Goal: Transaction & Acquisition: Book appointment/travel/reservation

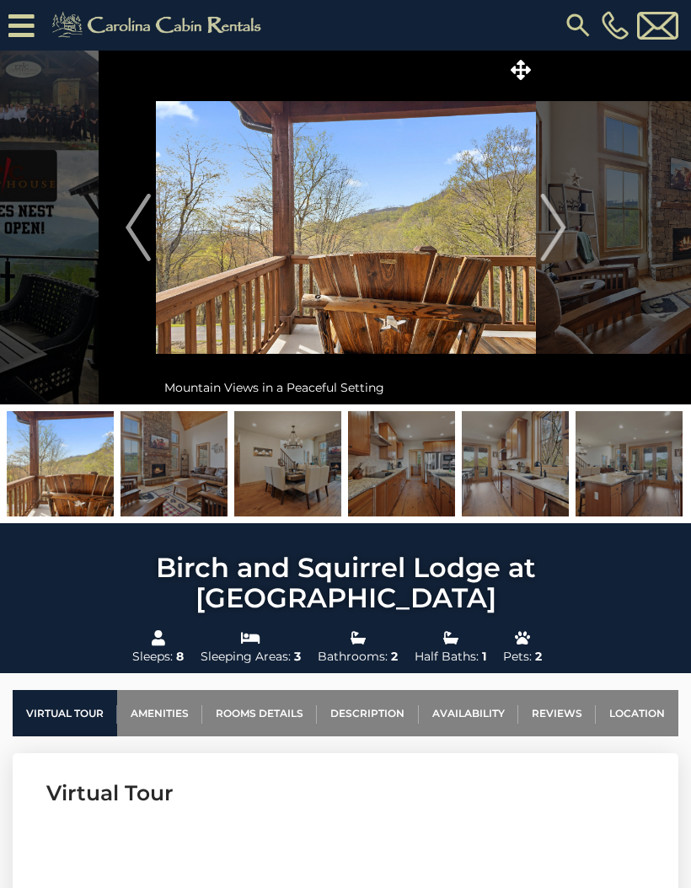
click at [195, 447] on img at bounding box center [173, 463] width 107 height 105
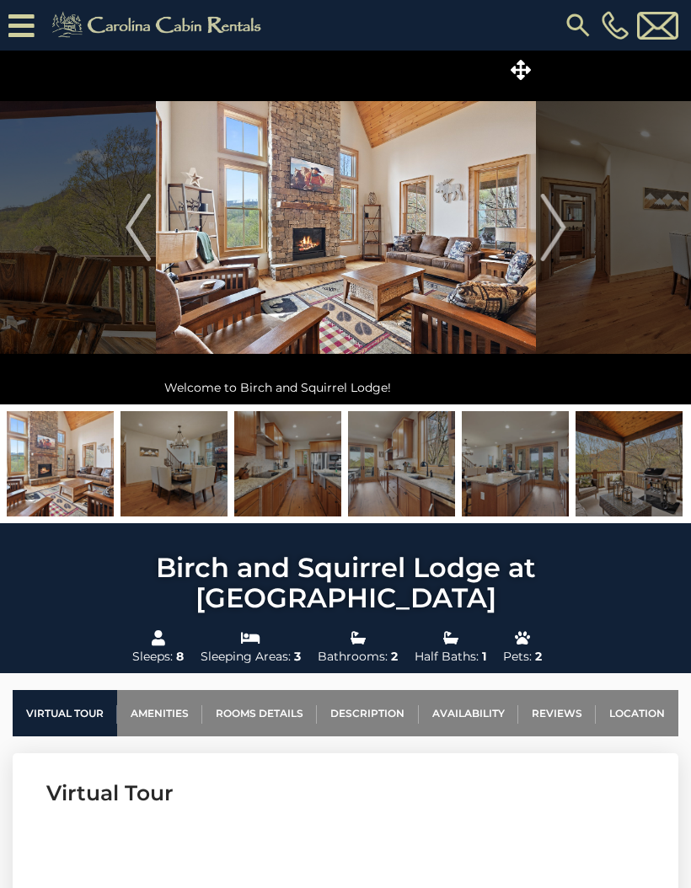
click at [557, 232] on img "Next" at bounding box center [552, 227] width 25 height 67
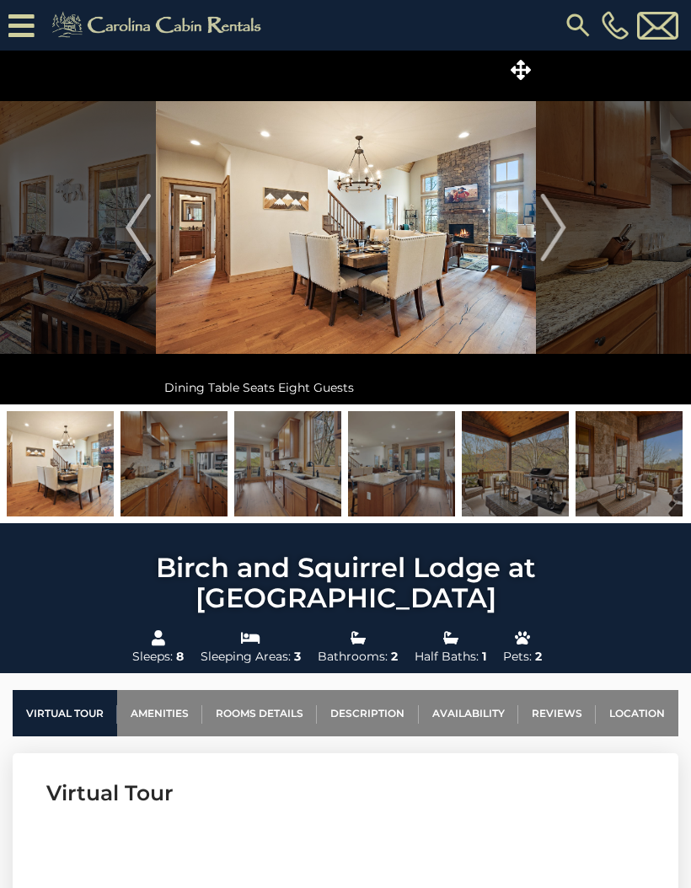
click at [559, 217] on img "Next" at bounding box center [552, 227] width 25 height 67
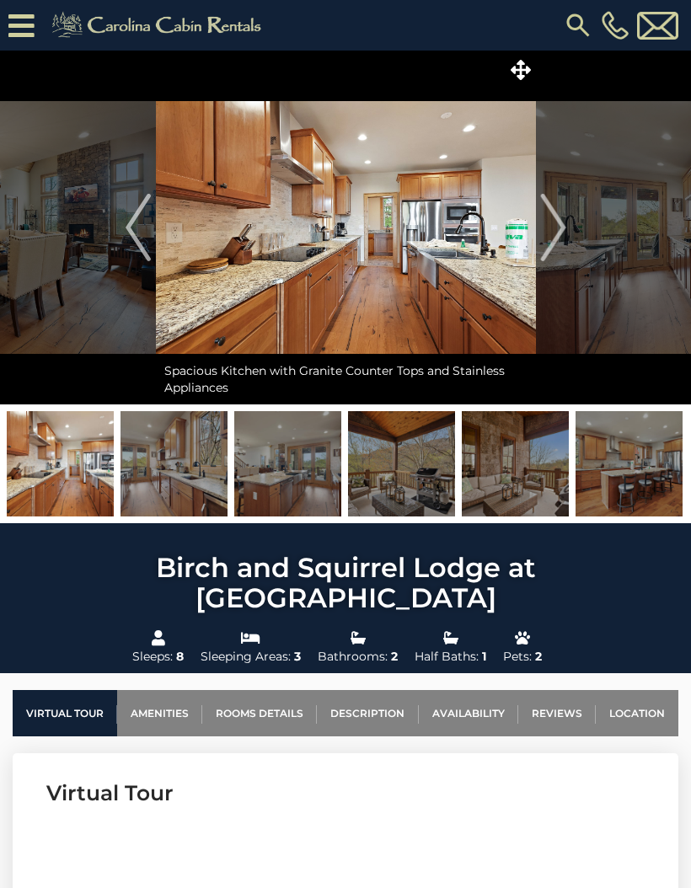
click at [564, 228] on img "Next" at bounding box center [552, 227] width 25 height 67
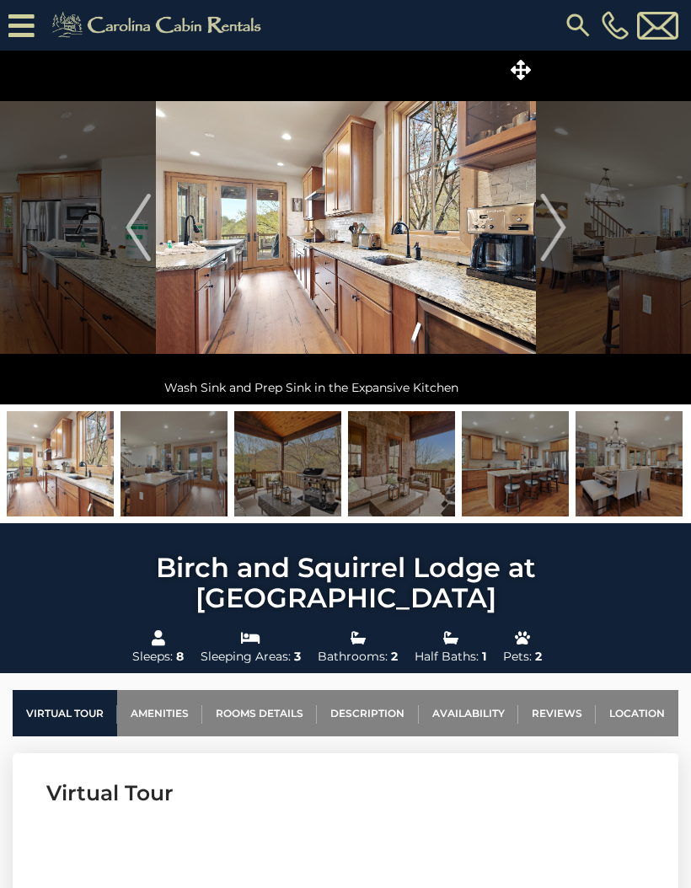
click at [569, 239] on button "Next" at bounding box center [553, 228] width 35 height 354
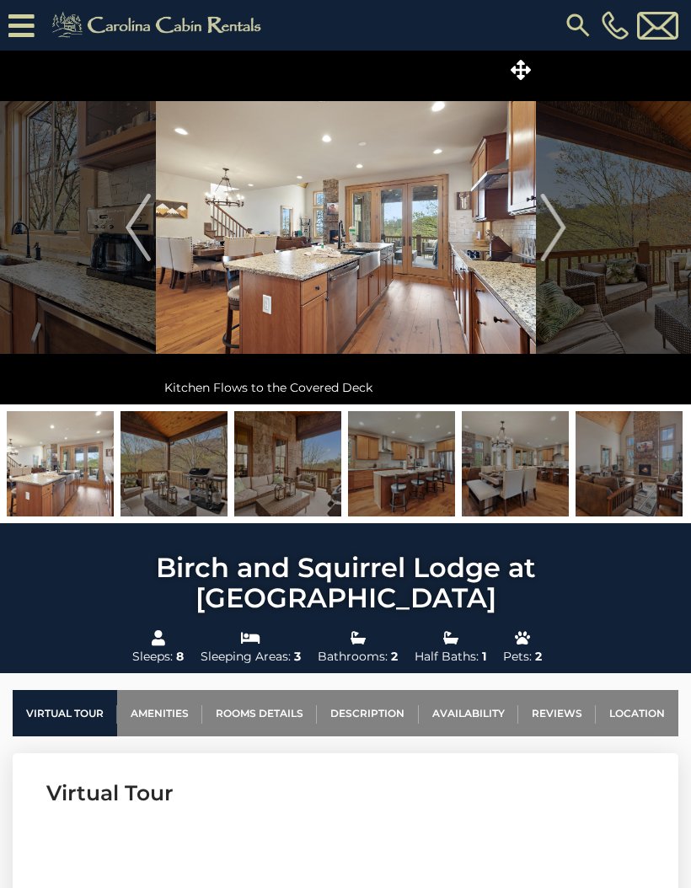
click at [560, 223] on img "Next" at bounding box center [552, 227] width 25 height 67
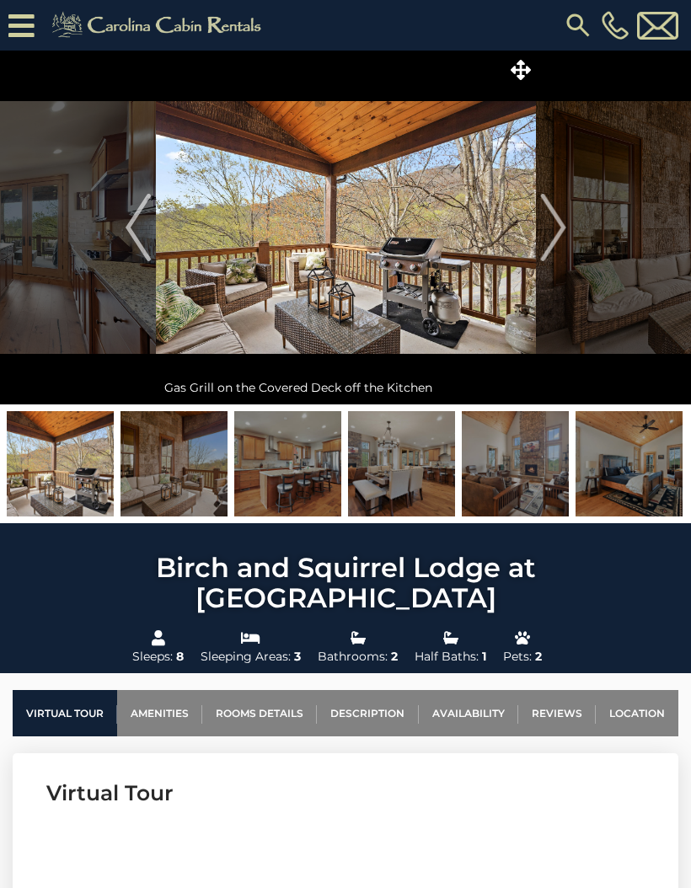
click at [557, 224] on img "Next" at bounding box center [552, 227] width 25 height 67
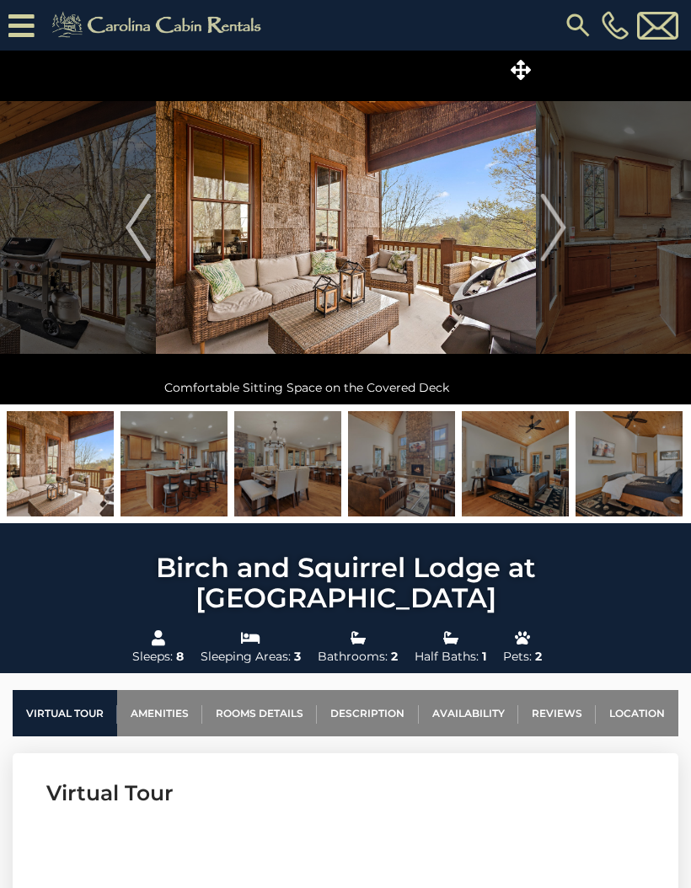
click at [561, 222] on img "Next" at bounding box center [552, 227] width 25 height 67
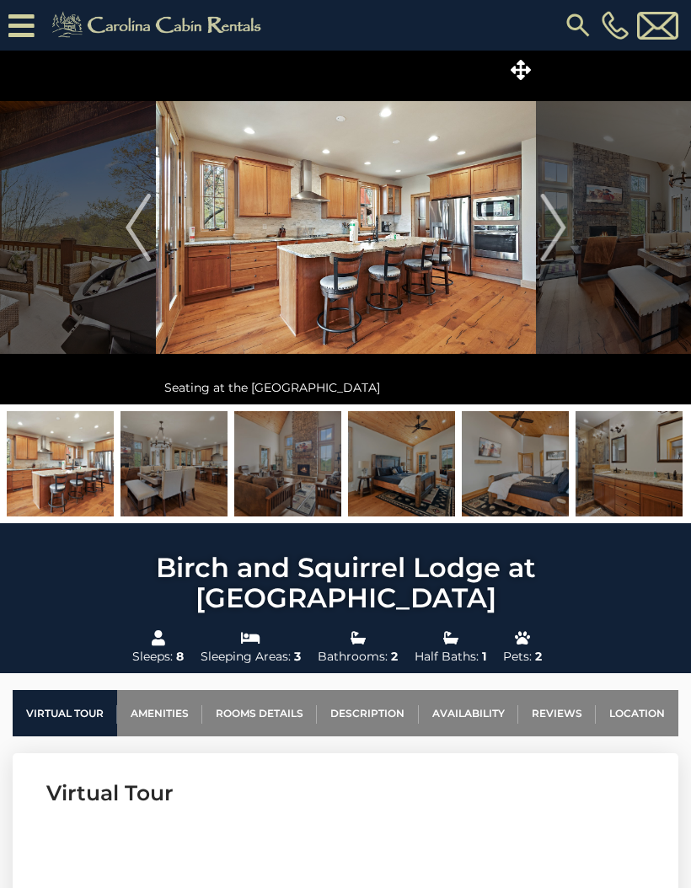
click at [560, 232] on img "Next" at bounding box center [552, 227] width 25 height 67
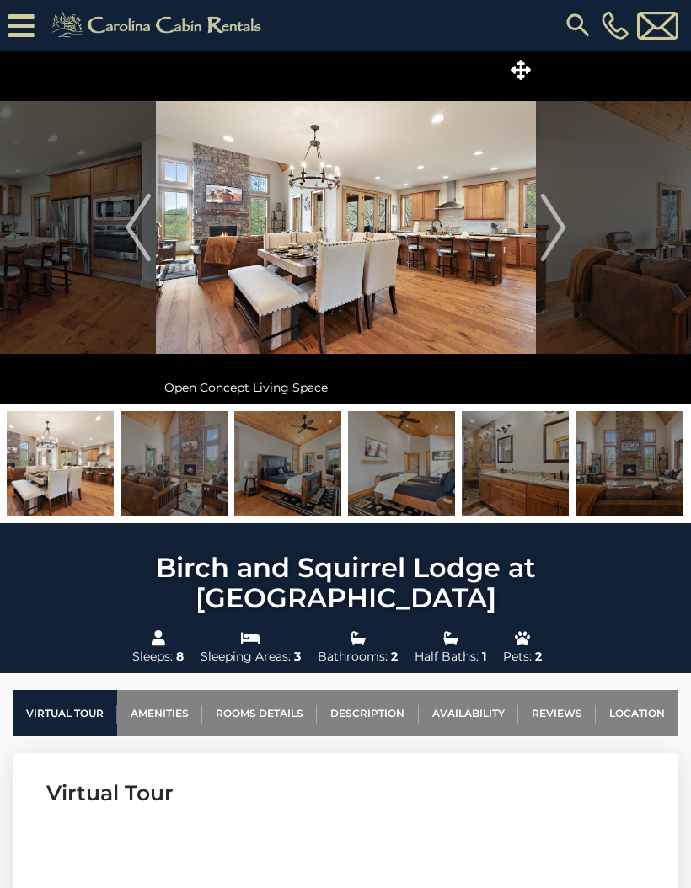
click at [556, 225] on img "Next" at bounding box center [552, 227] width 25 height 67
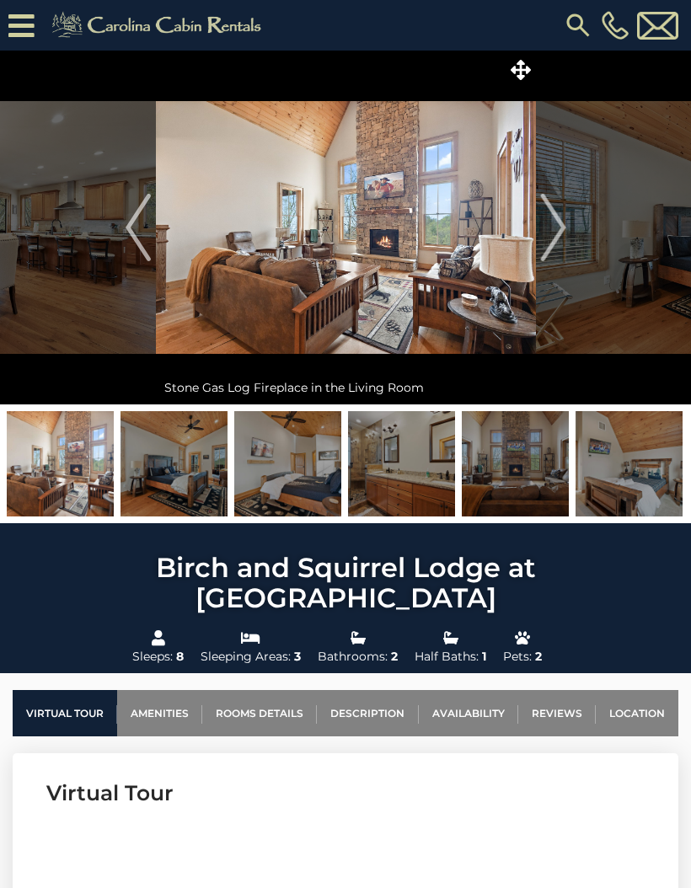
click at [553, 225] on img "Next" at bounding box center [552, 227] width 25 height 67
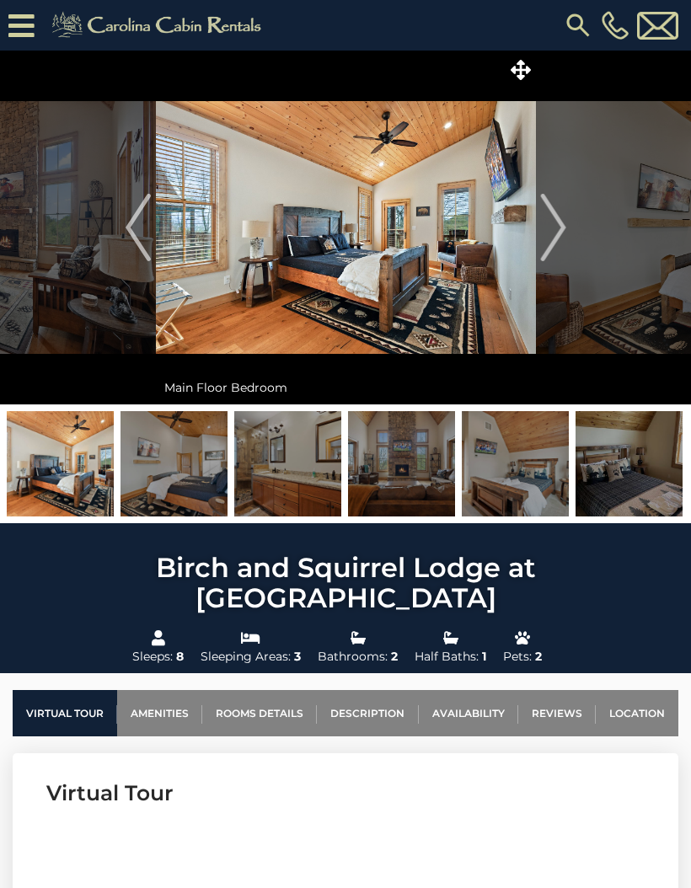
click at [554, 228] on img "Next" at bounding box center [552, 227] width 25 height 67
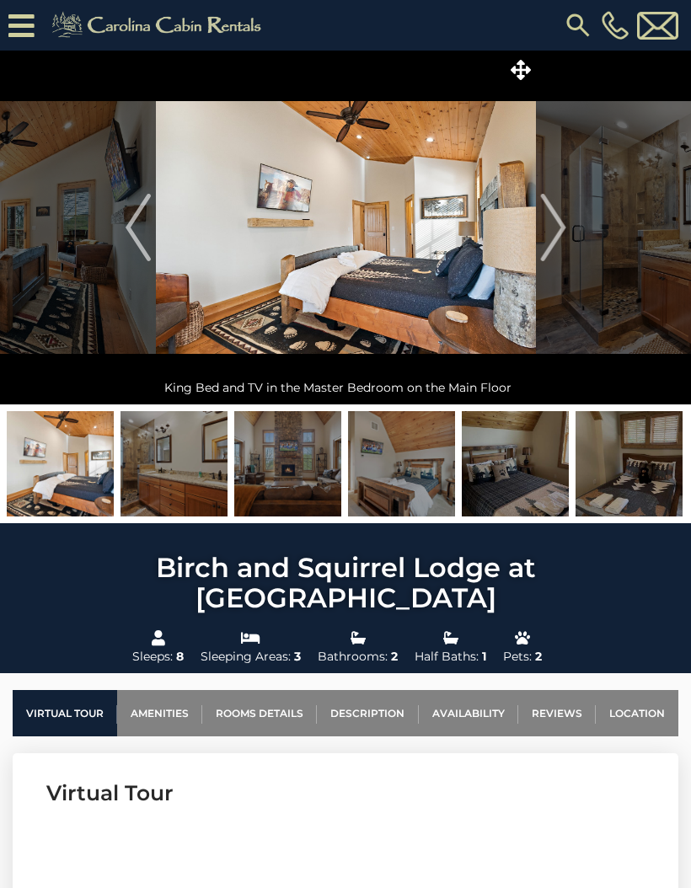
click at [556, 226] on img "Next" at bounding box center [552, 227] width 25 height 67
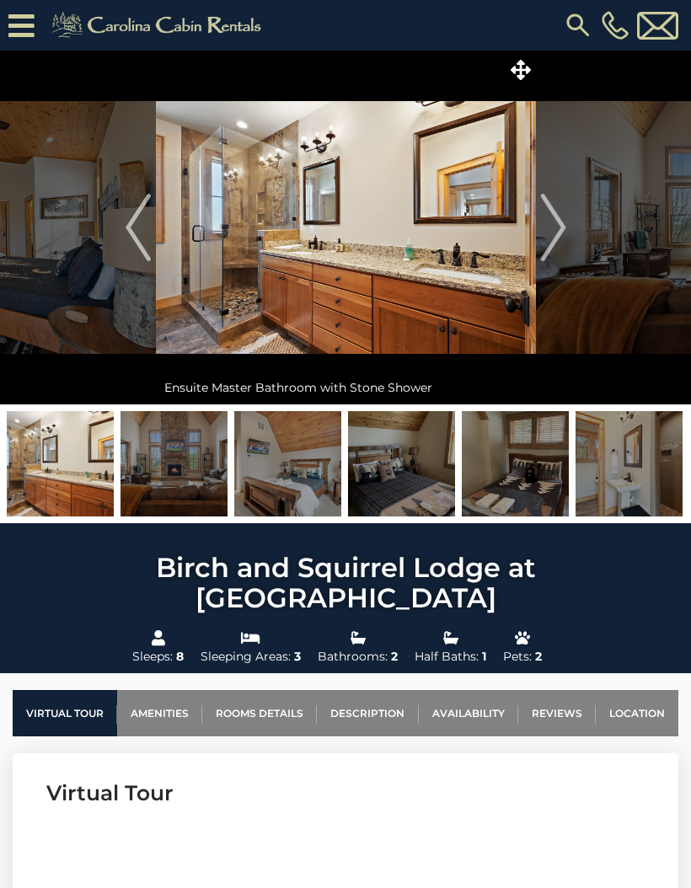
click at [555, 222] on img "Next" at bounding box center [552, 227] width 25 height 67
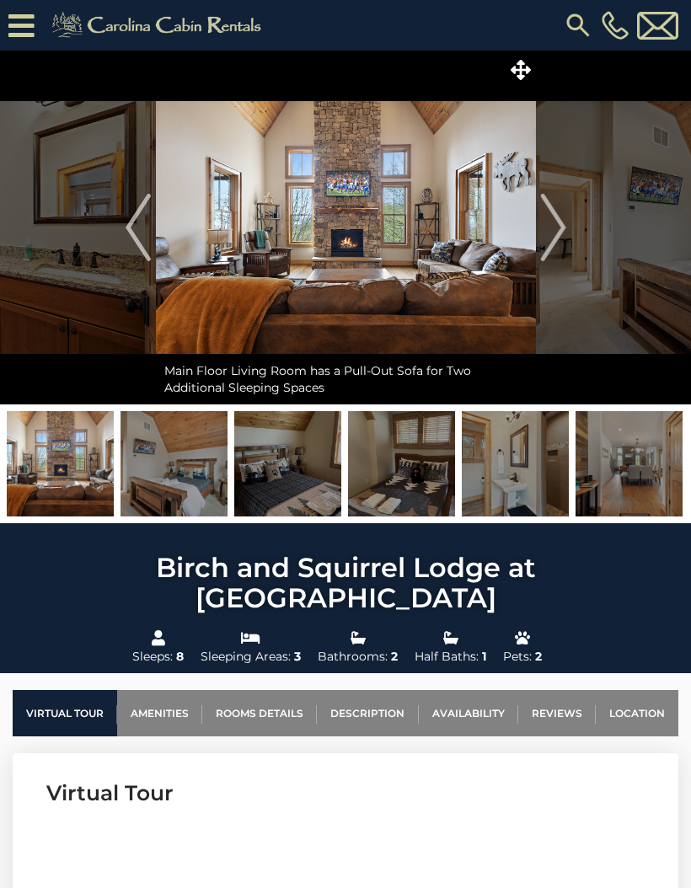
click at [553, 227] on img "Next" at bounding box center [552, 227] width 25 height 67
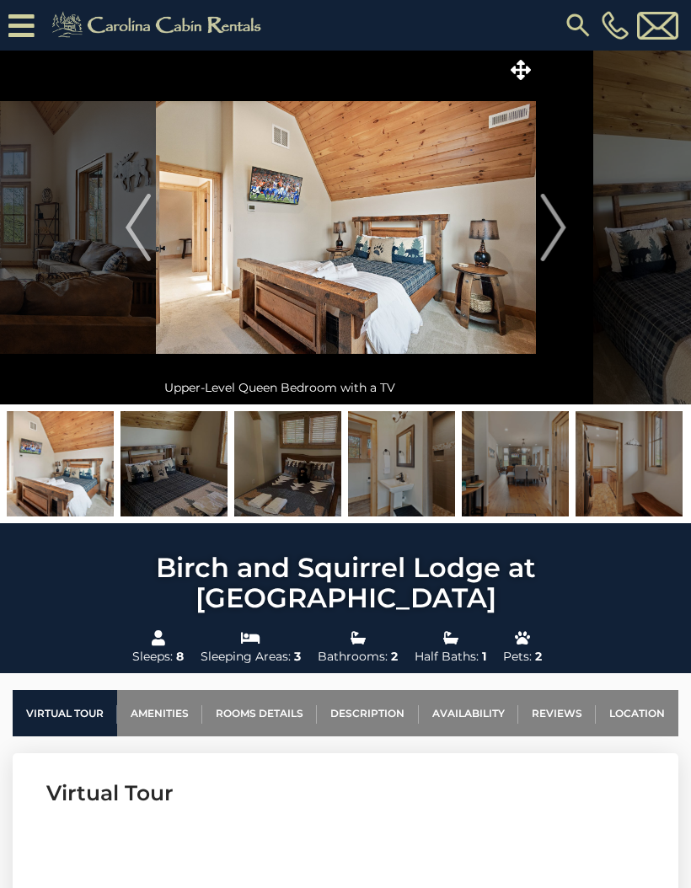
click at [551, 225] on img "Next" at bounding box center [552, 227] width 25 height 67
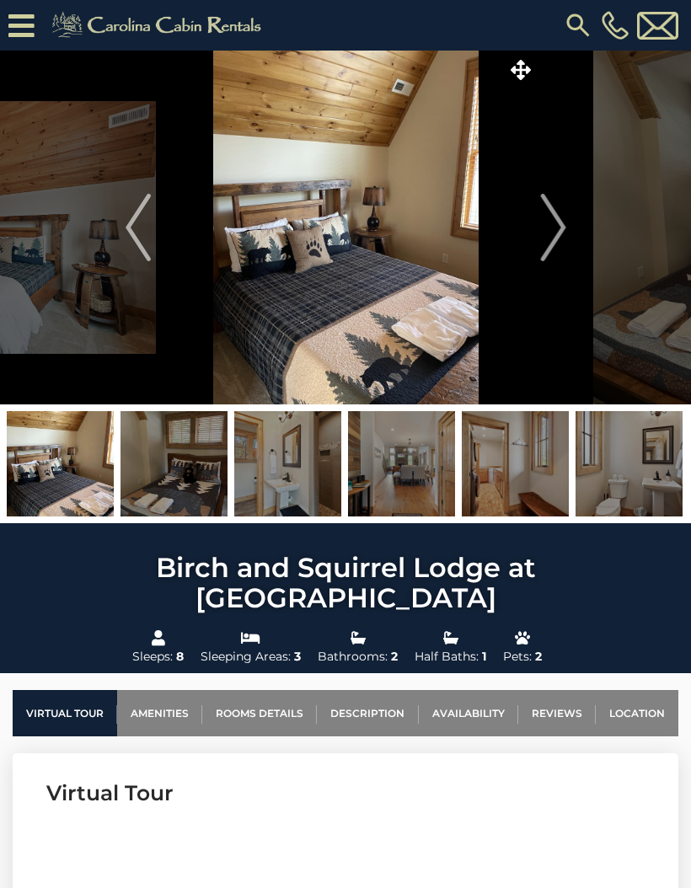
click at [548, 223] on img "Next" at bounding box center [552, 227] width 25 height 67
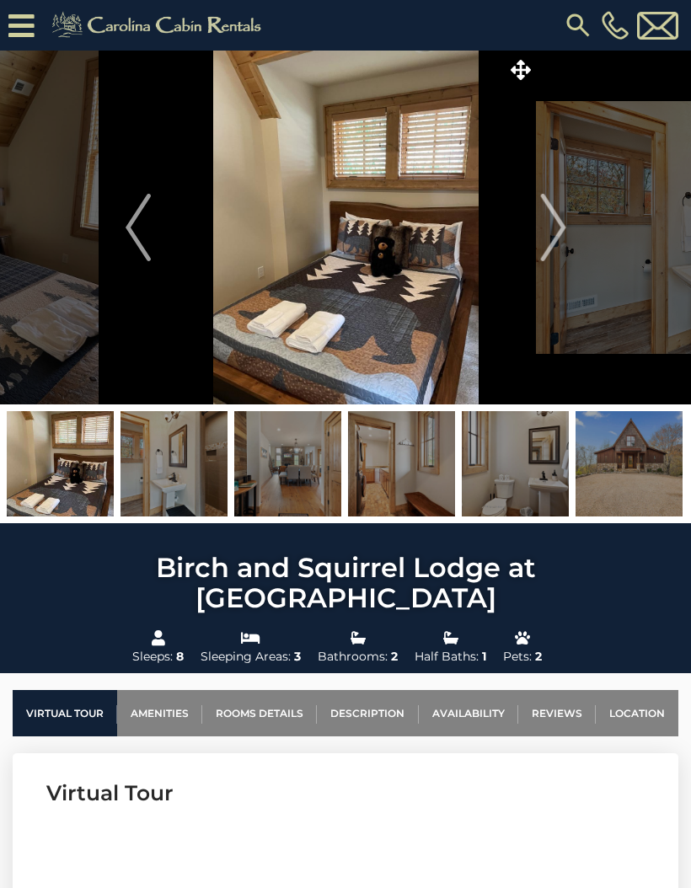
click at [559, 219] on img "Next" at bounding box center [552, 227] width 25 height 67
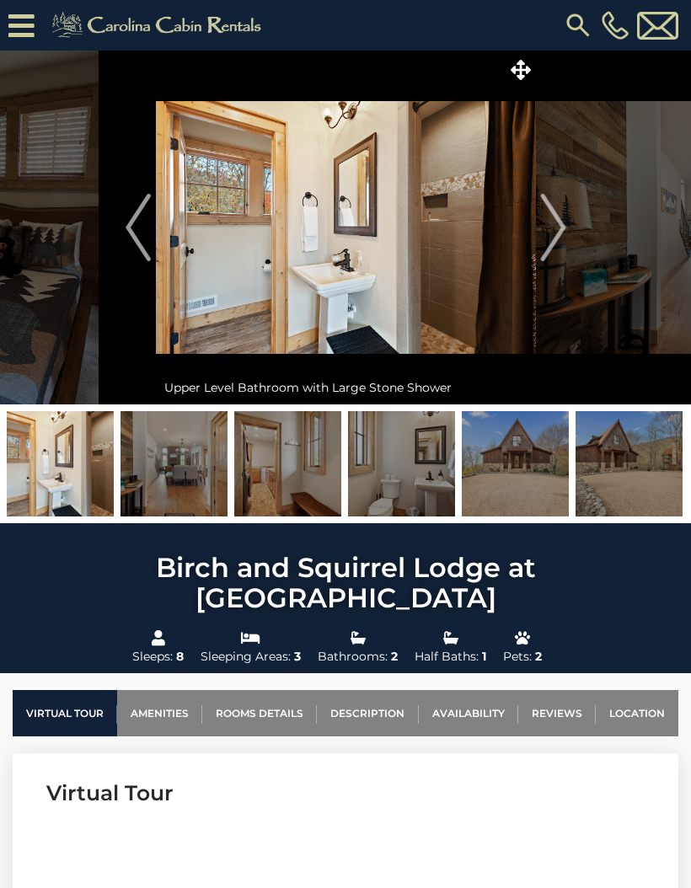
click at [559, 227] on img "Next" at bounding box center [552, 227] width 25 height 67
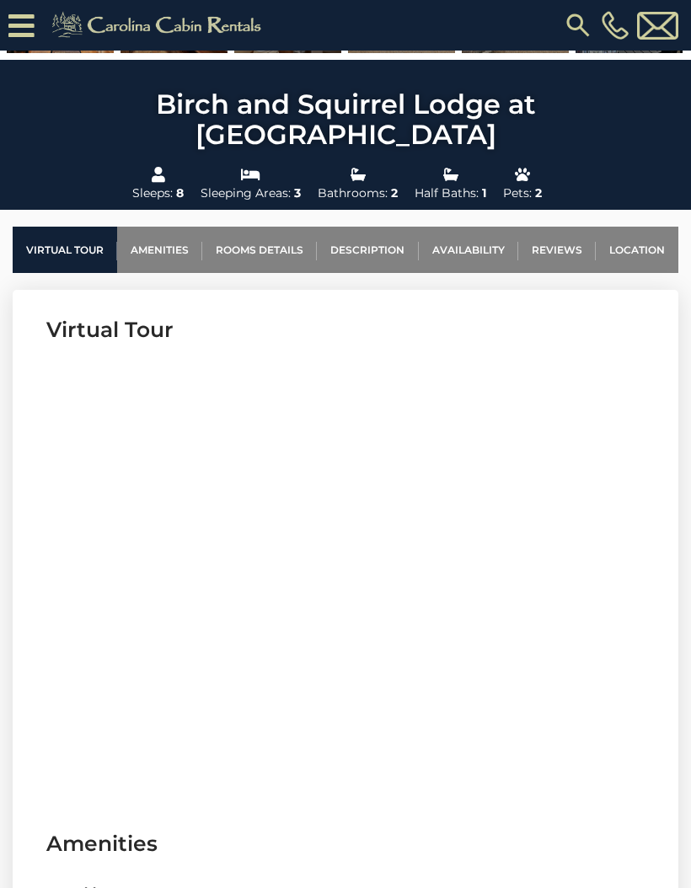
scroll to position [501, 0]
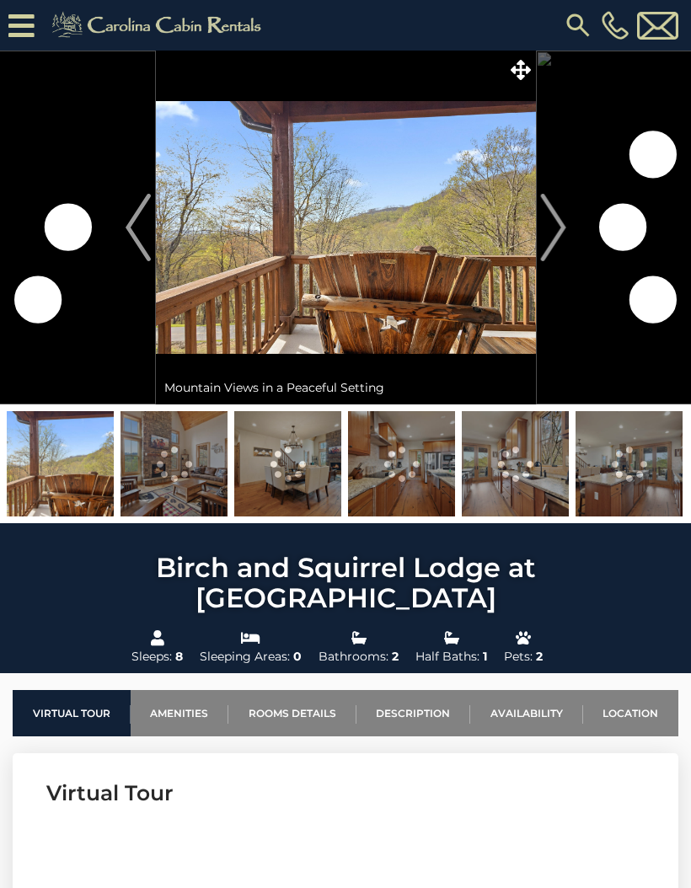
scroll to position [1, 0]
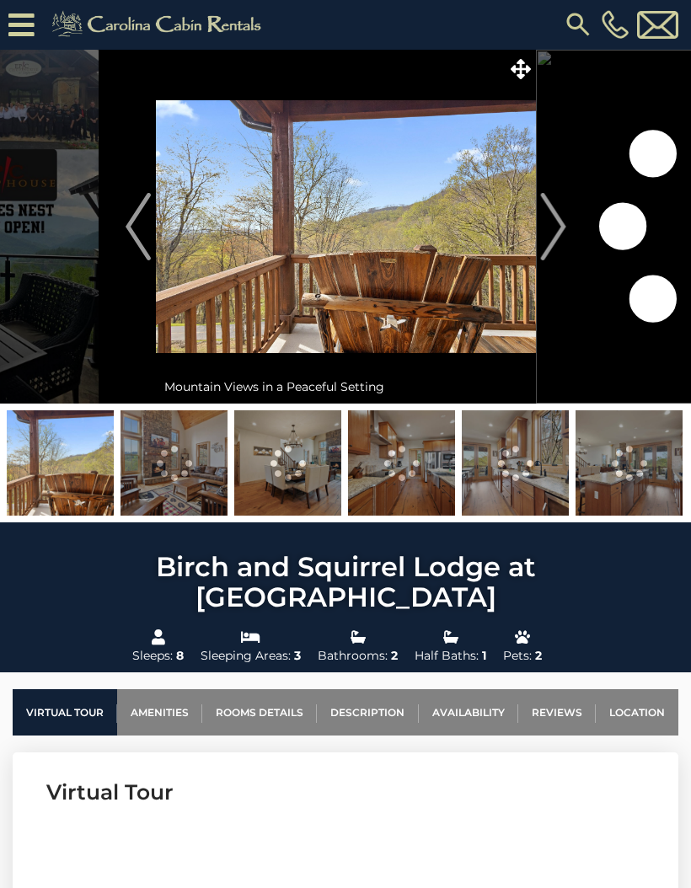
click at [22, 20] on icon at bounding box center [21, 24] width 26 height 29
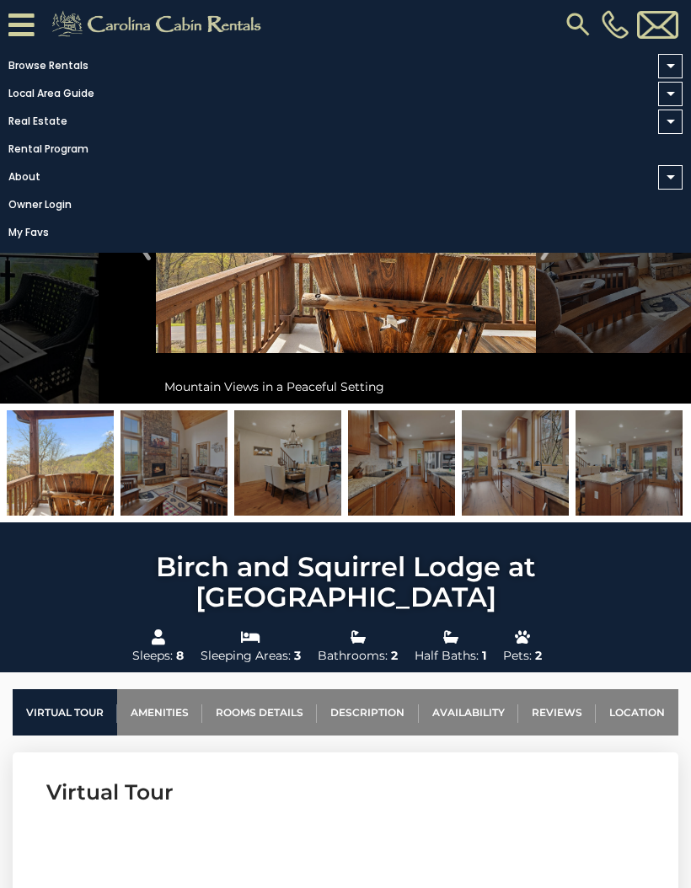
click at [78, 66] on link "Browse Rentals" at bounding box center [341, 66] width 682 height 24
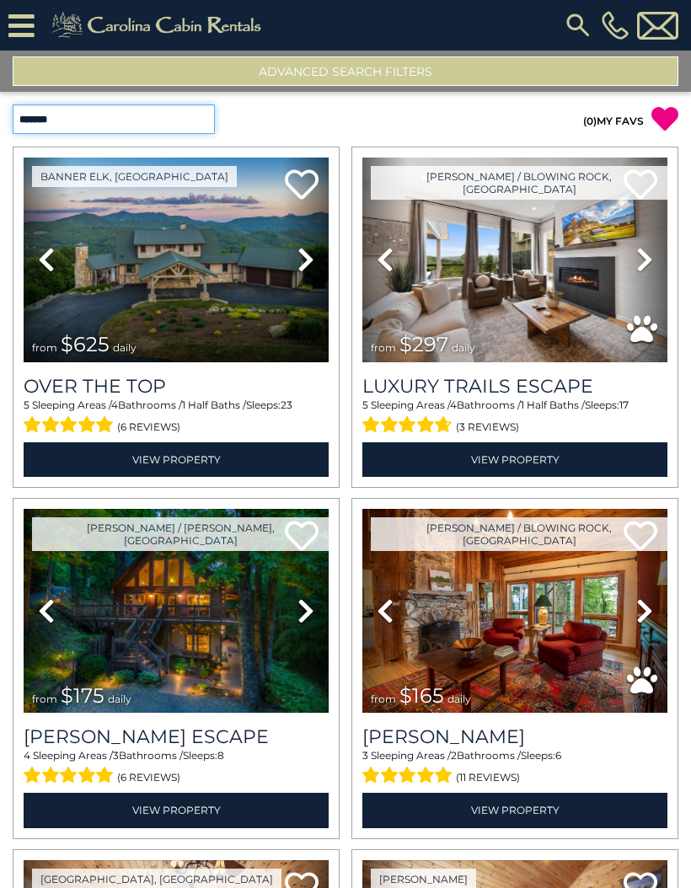
click at [158, 131] on select "**********" at bounding box center [114, 118] width 202 height 29
click at [9, 24] on icon at bounding box center [21, 25] width 26 height 29
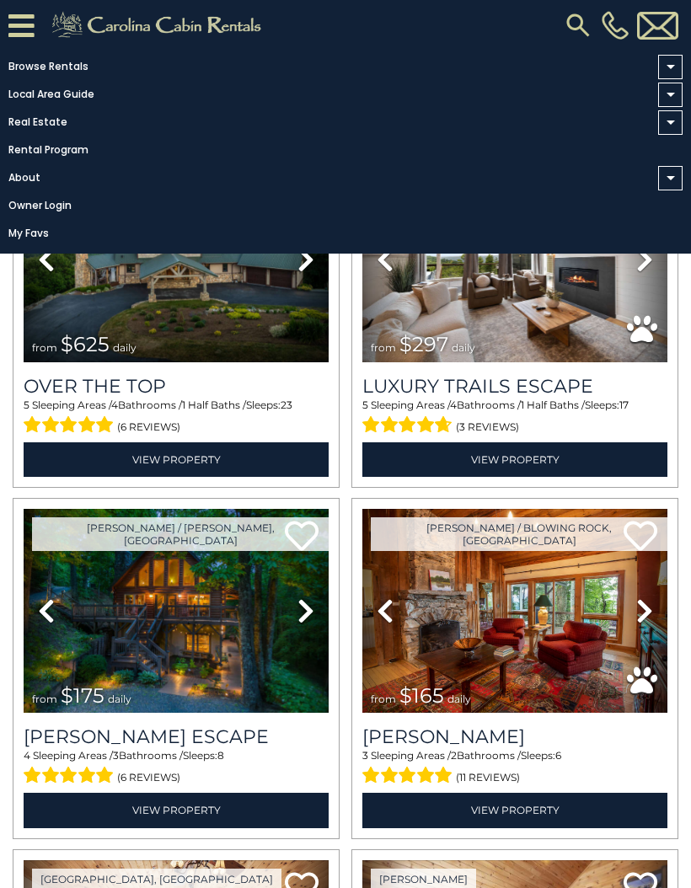
click at [664, 63] on span at bounding box center [670, 67] width 24 height 24
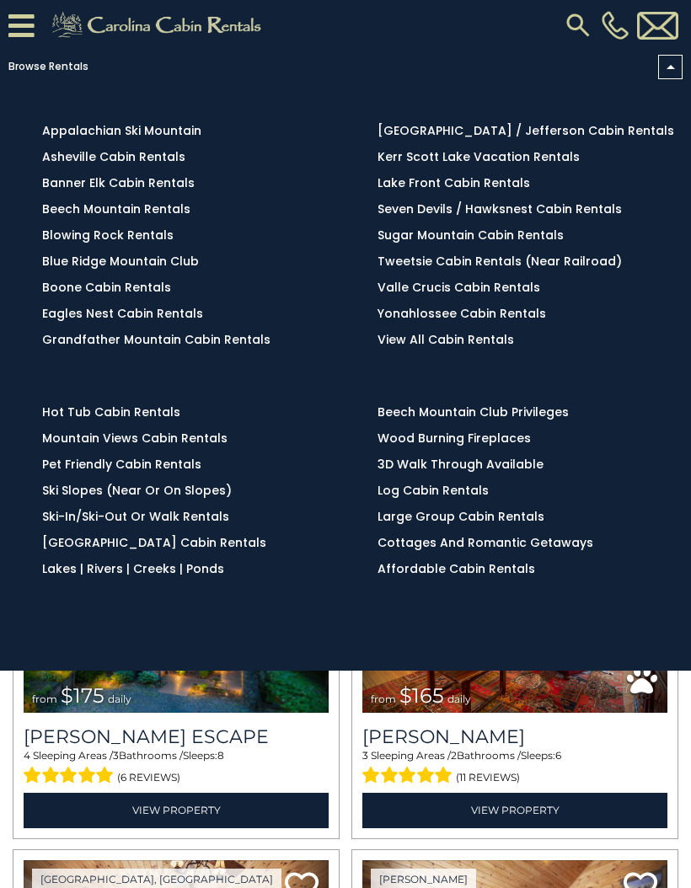
click at [144, 320] on link "Eagles Nest Cabin Rentals" at bounding box center [122, 313] width 161 height 17
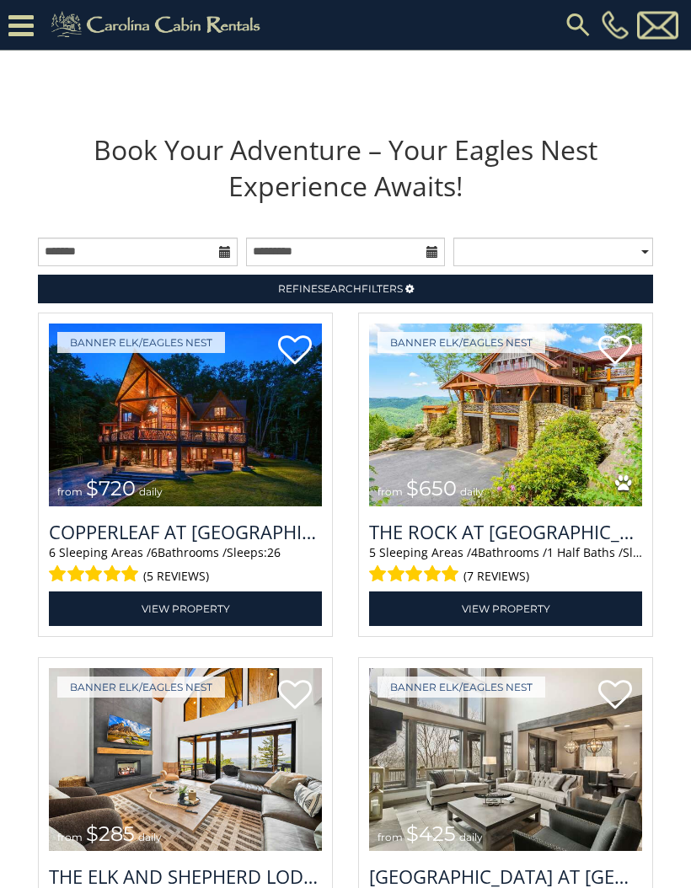
scroll to position [1510, 0]
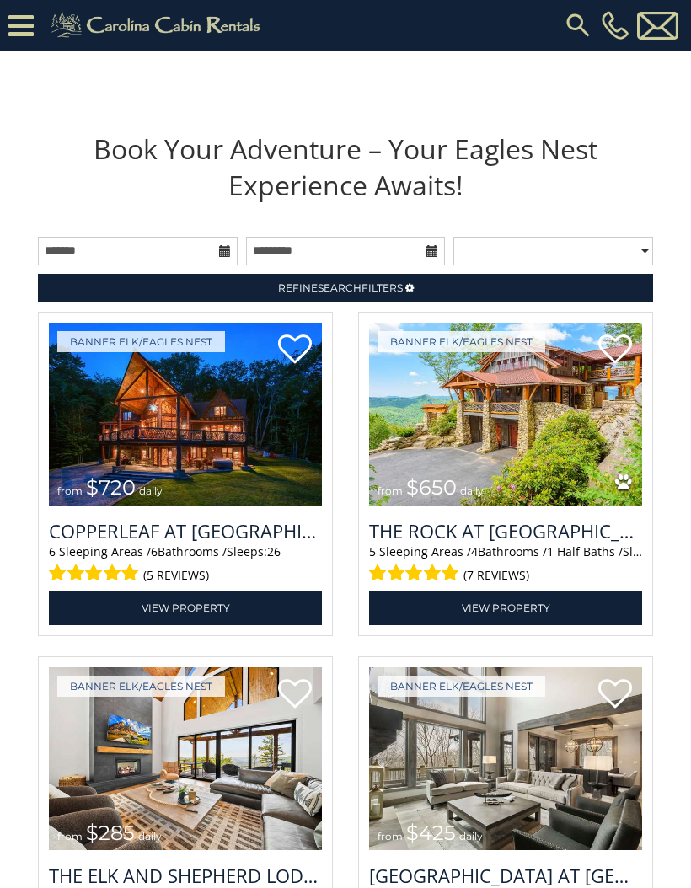
click at [219, 505] on img at bounding box center [185, 414] width 273 height 183
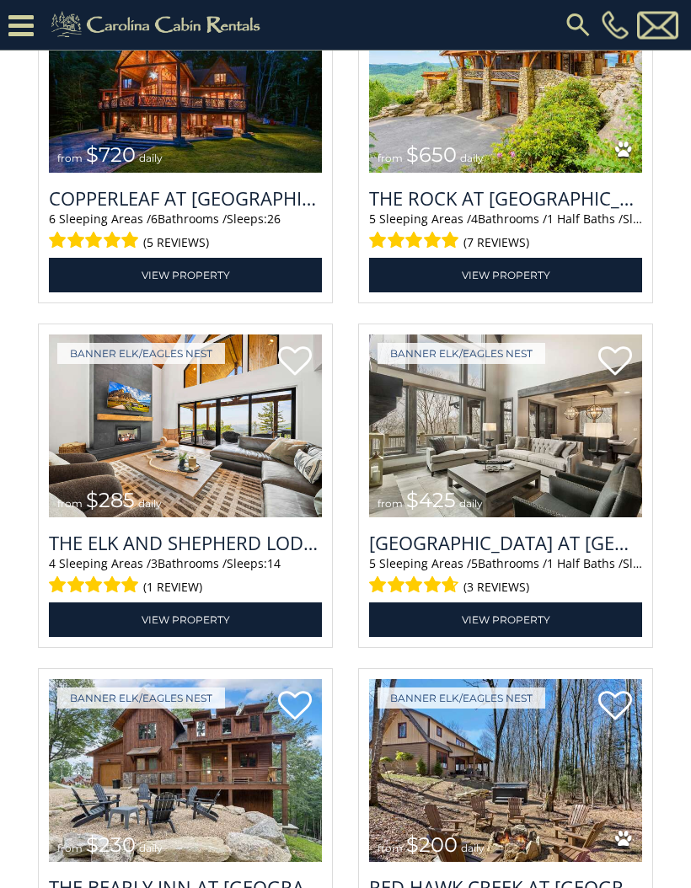
scroll to position [1843, 0]
click at [226, 499] on img at bounding box center [185, 425] width 273 height 183
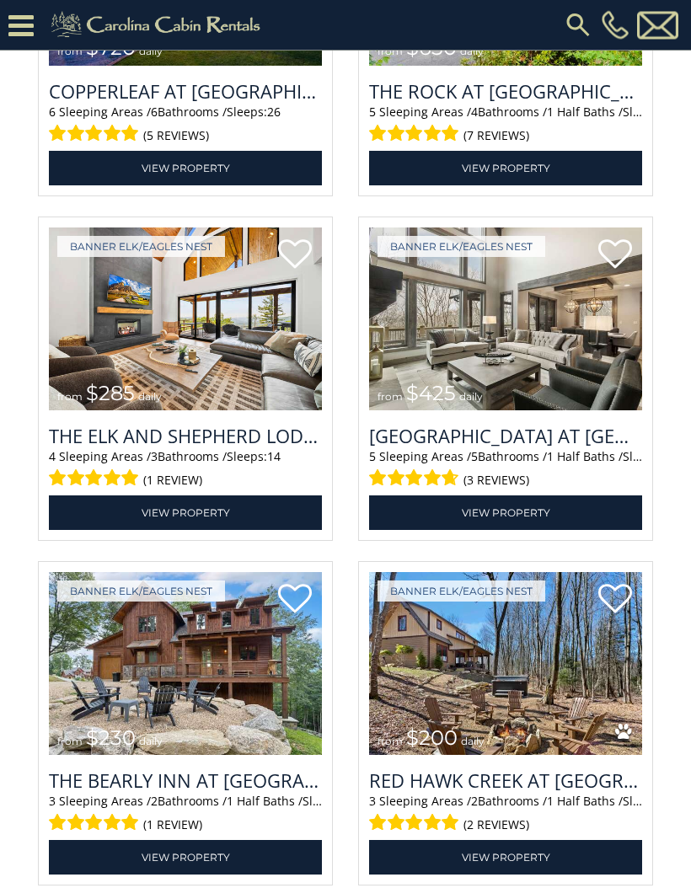
scroll to position [1953, 0]
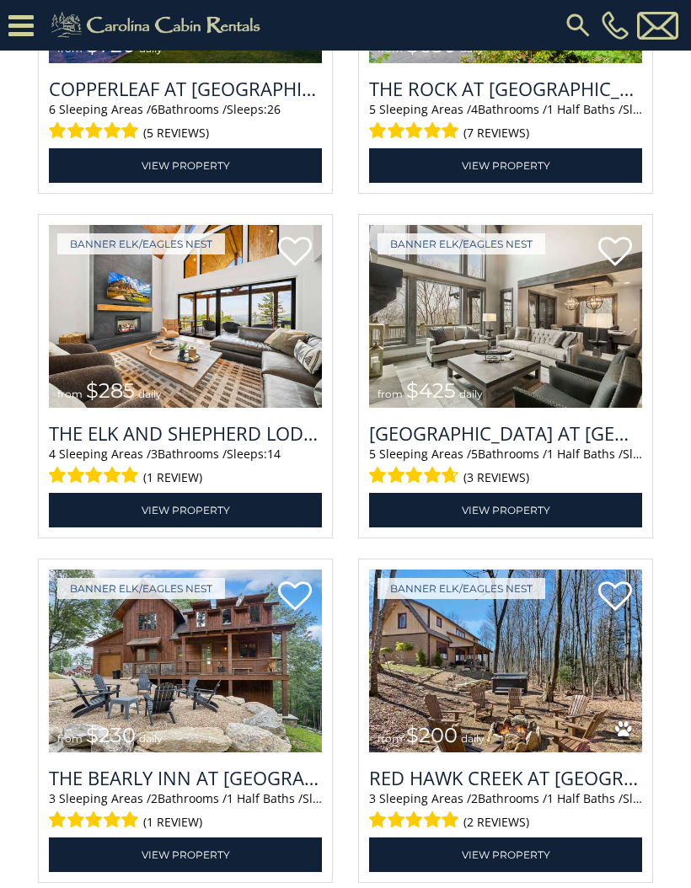
click at [520, 527] on link "View Property" at bounding box center [505, 510] width 273 height 35
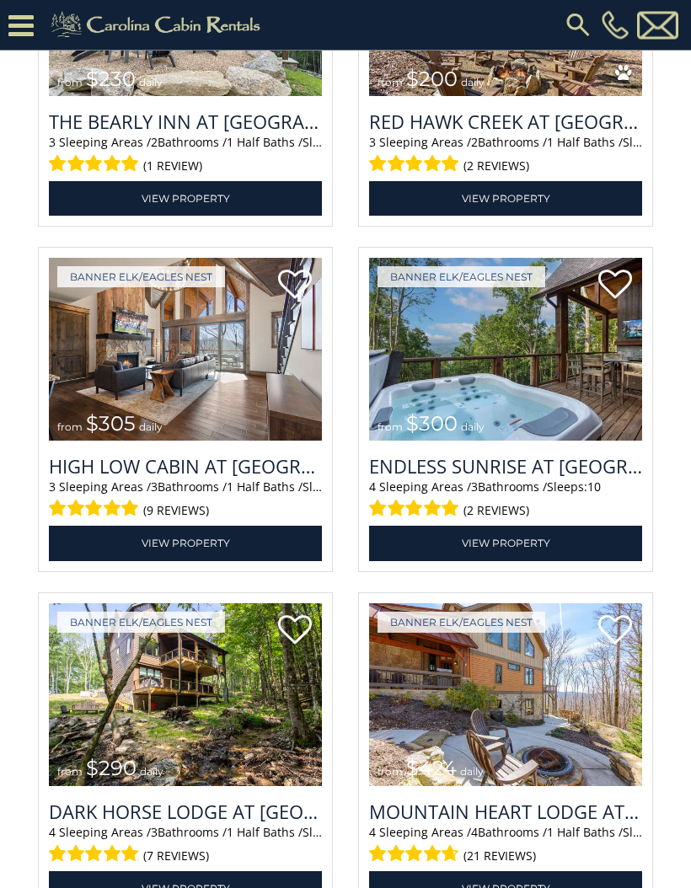
scroll to position [2608, 0]
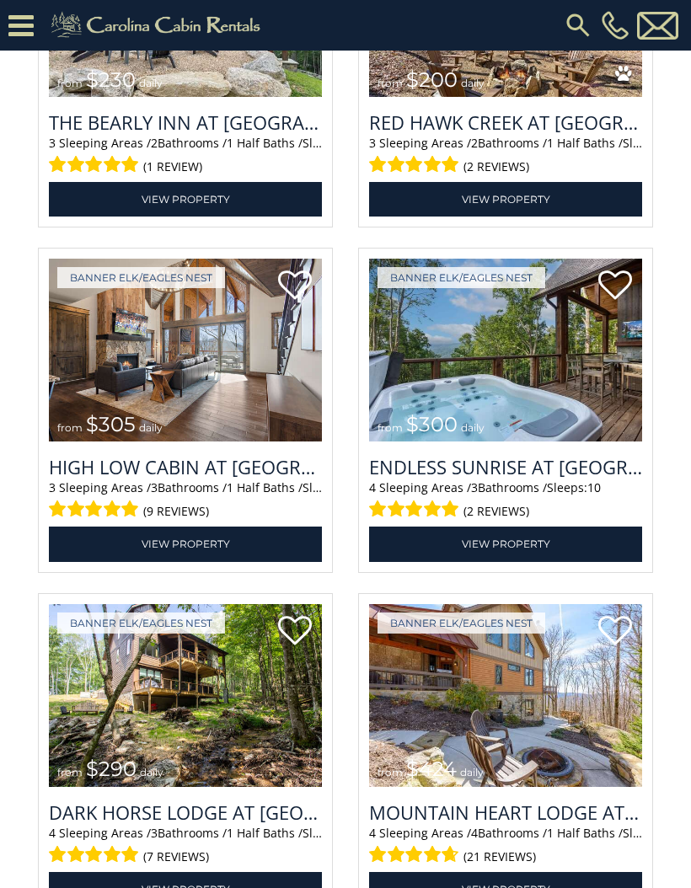
click at [525, 561] on link "View Property" at bounding box center [505, 543] width 273 height 35
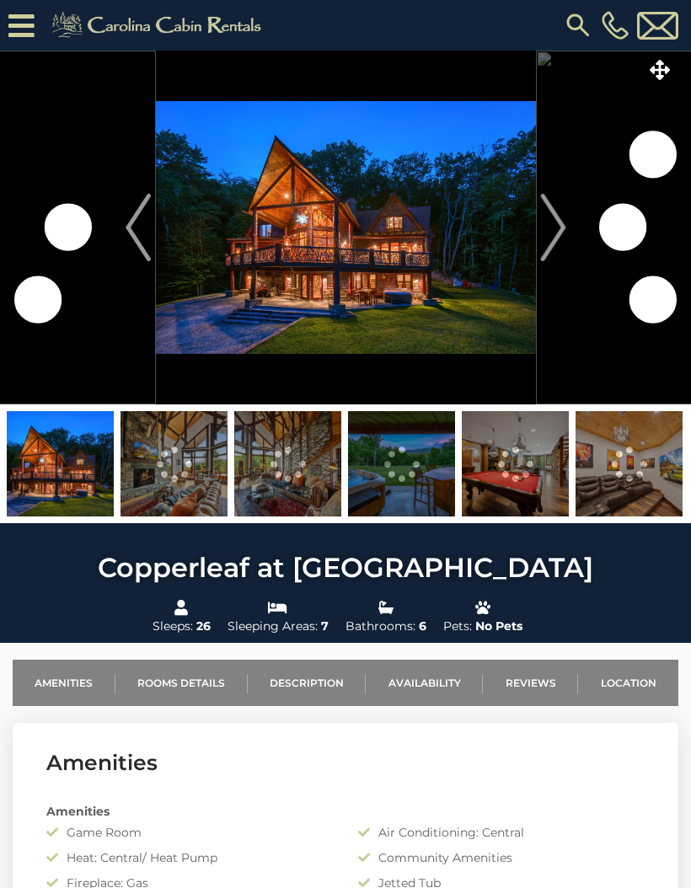
click at [558, 232] on img "Next" at bounding box center [552, 227] width 25 height 67
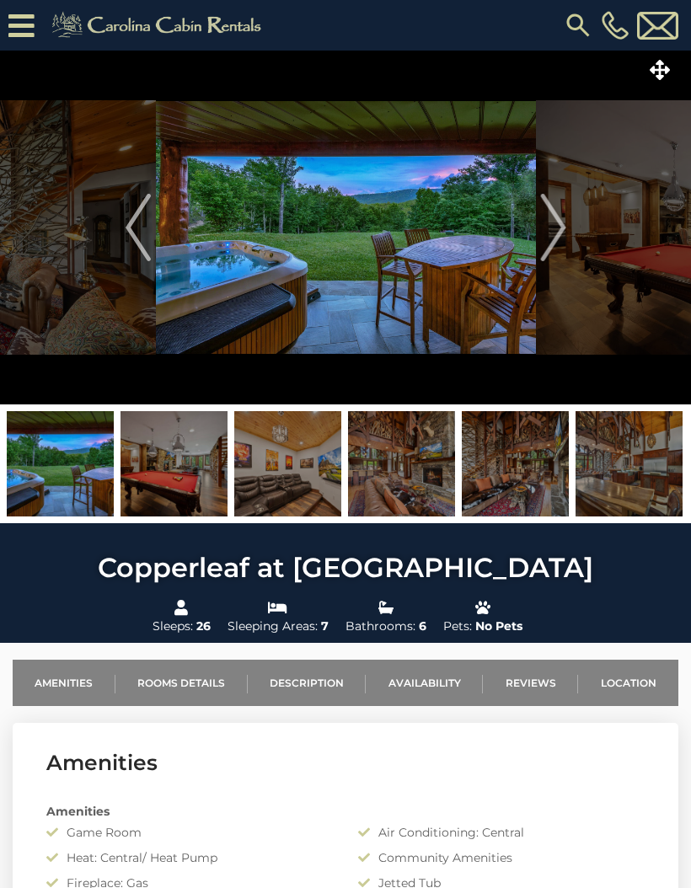
click at [554, 241] on img "Next" at bounding box center [552, 227] width 25 height 67
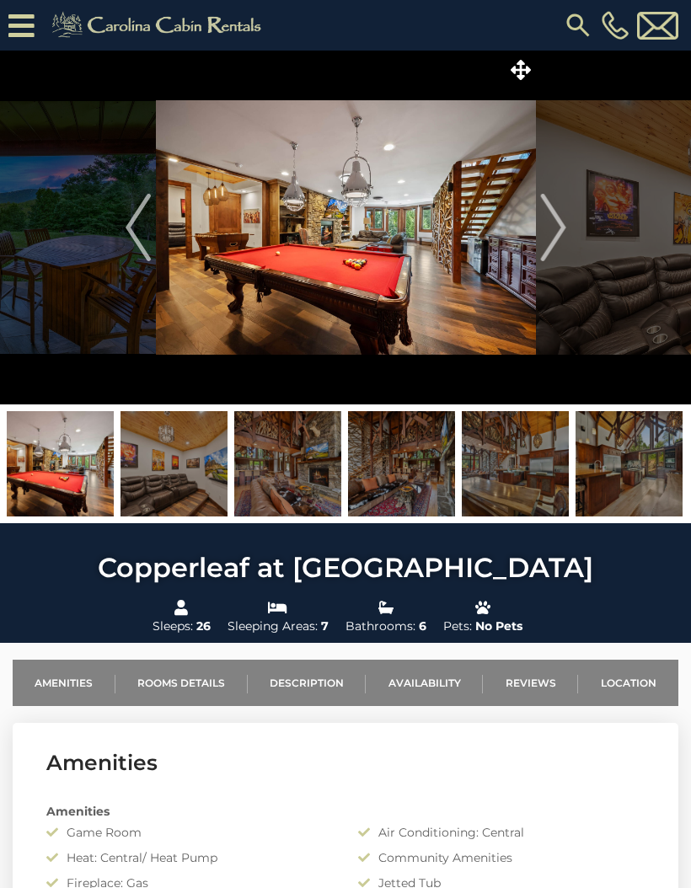
click at [559, 234] on img "Next" at bounding box center [552, 227] width 25 height 67
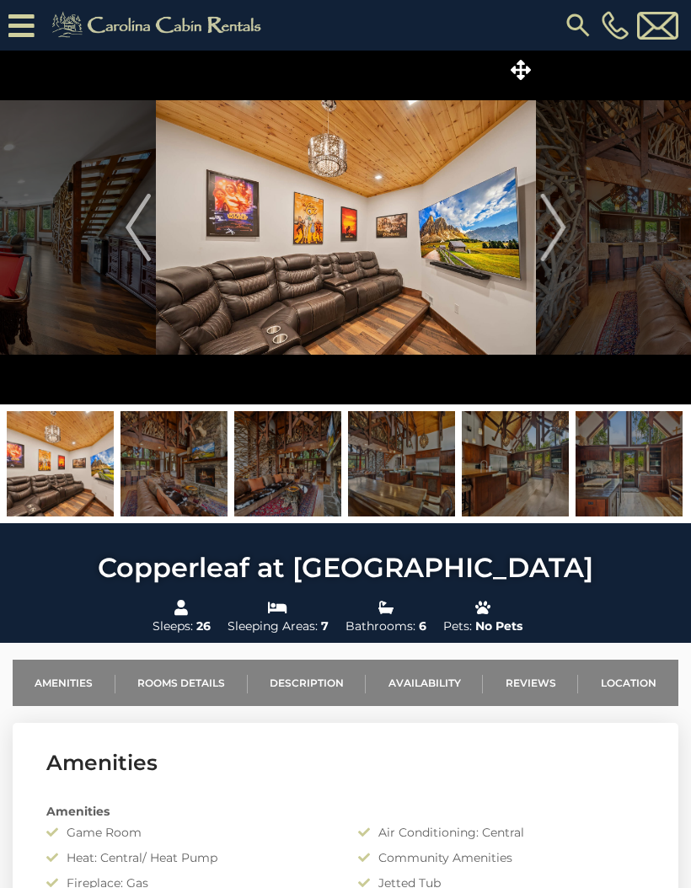
click at [561, 231] on img "Next" at bounding box center [552, 227] width 25 height 67
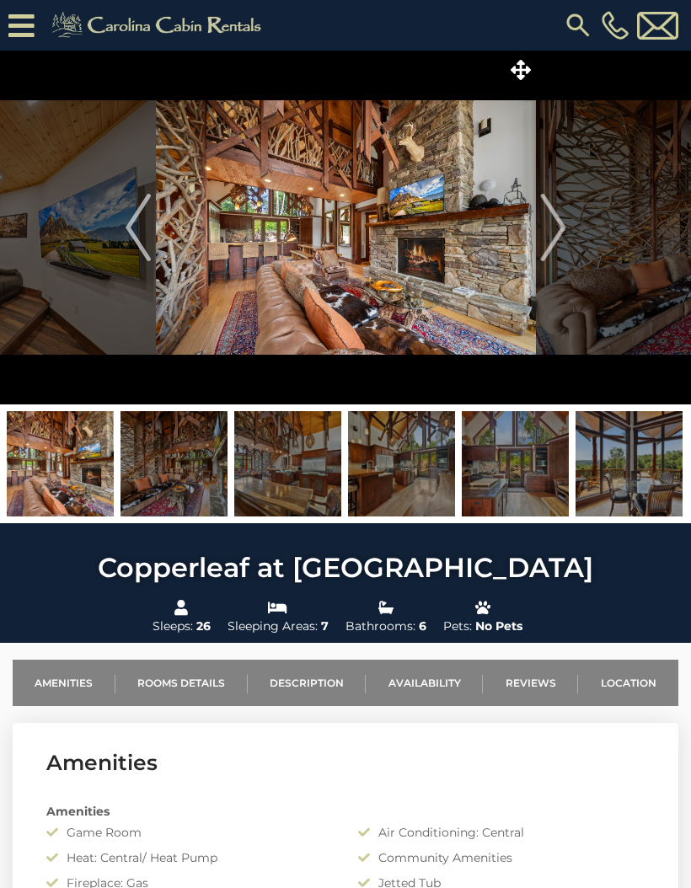
click at [555, 230] on img "Next" at bounding box center [552, 227] width 25 height 67
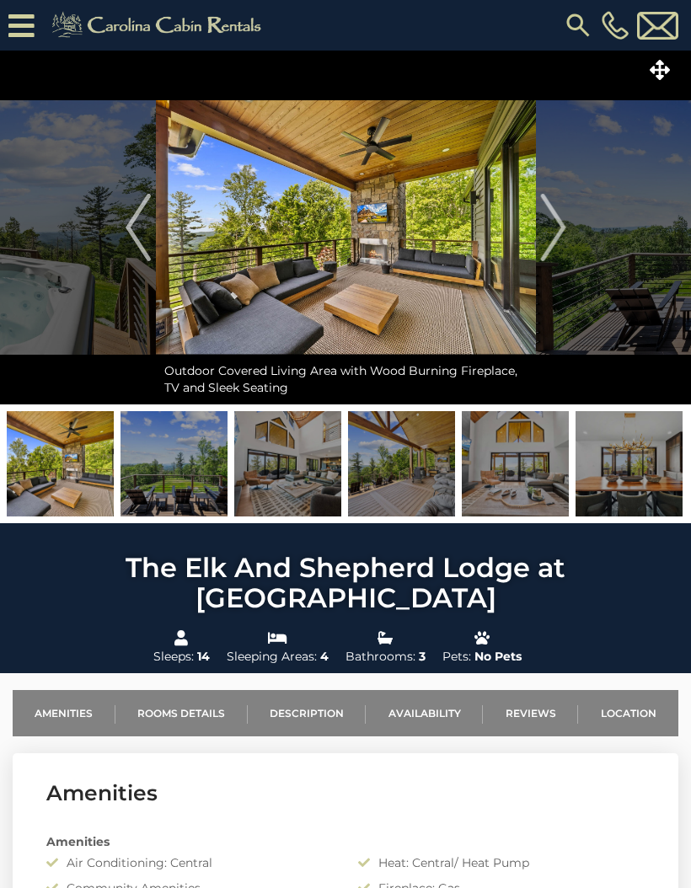
click at [553, 227] on img "Next" at bounding box center [552, 227] width 25 height 67
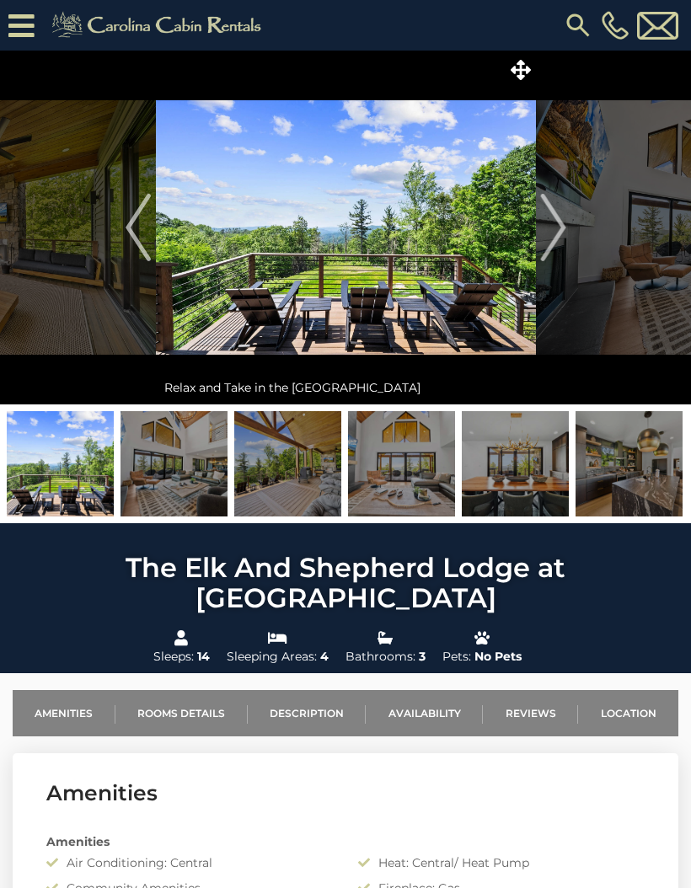
click at [551, 227] on img "Next" at bounding box center [552, 227] width 25 height 67
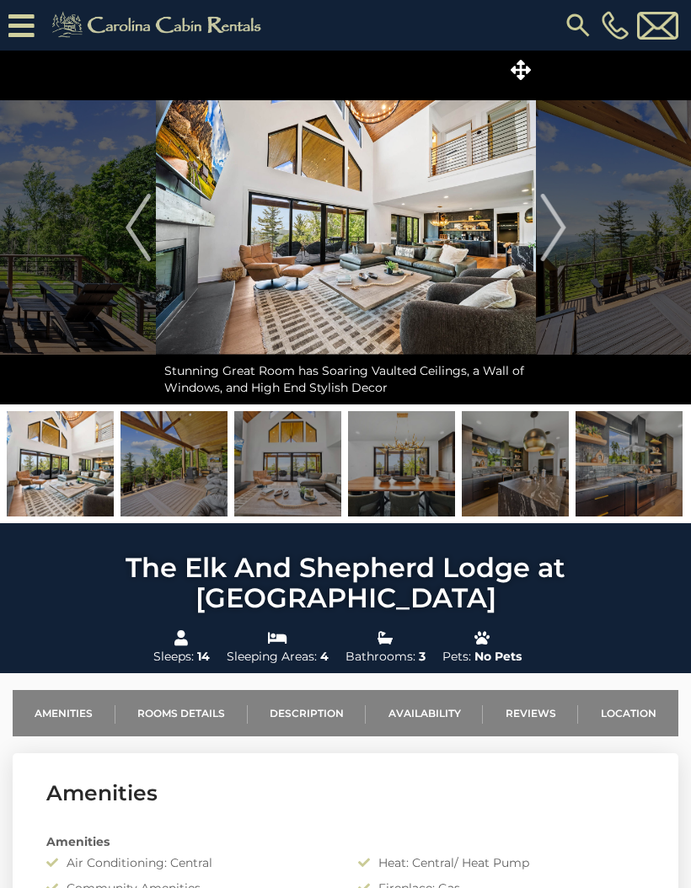
click at [553, 229] on img "Next" at bounding box center [552, 227] width 25 height 67
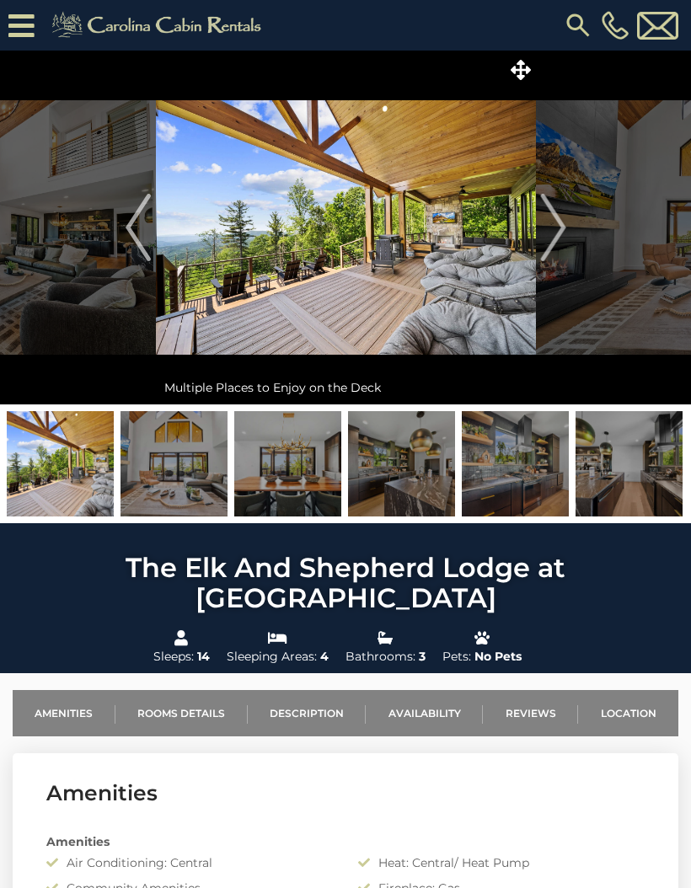
click at [552, 232] on img "Next" at bounding box center [552, 227] width 25 height 67
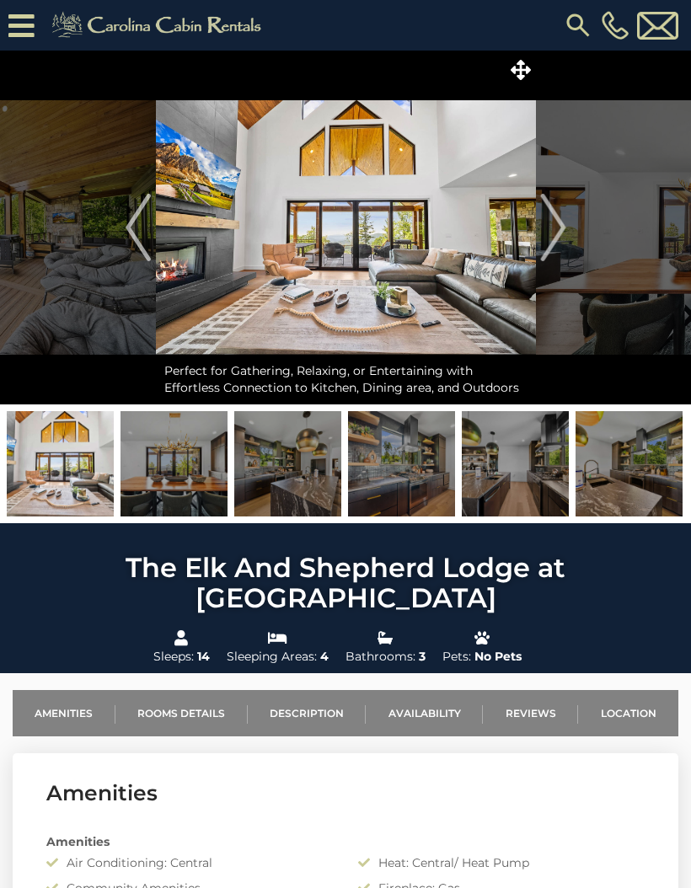
click at [553, 231] on img "Next" at bounding box center [552, 227] width 25 height 67
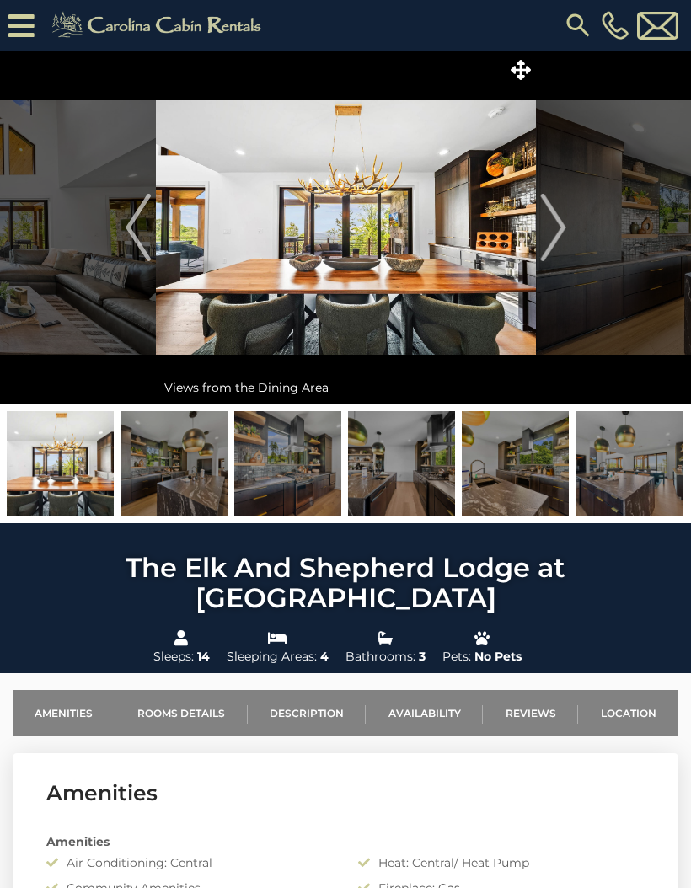
click at [555, 232] on img "Next" at bounding box center [552, 227] width 25 height 67
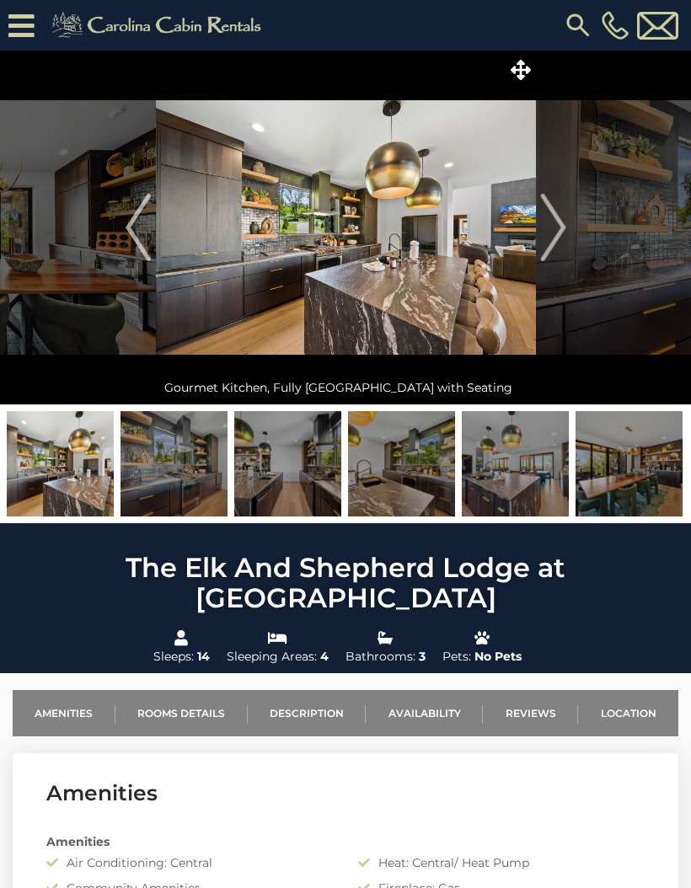
click at [543, 242] on img "Next" at bounding box center [552, 227] width 25 height 67
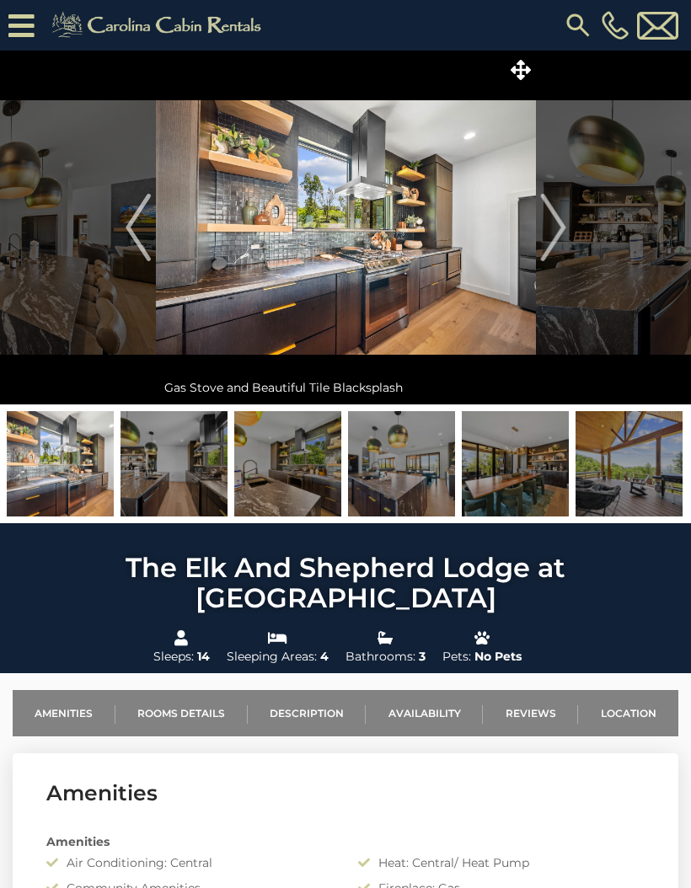
click at [546, 236] on img "Next" at bounding box center [552, 227] width 25 height 67
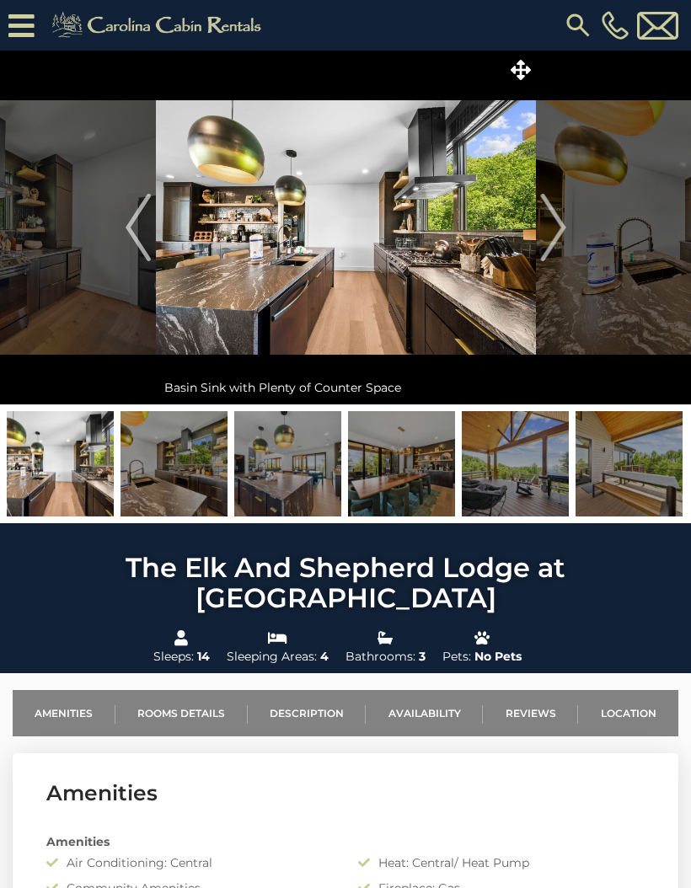
click at [551, 224] on img "Next" at bounding box center [552, 227] width 25 height 67
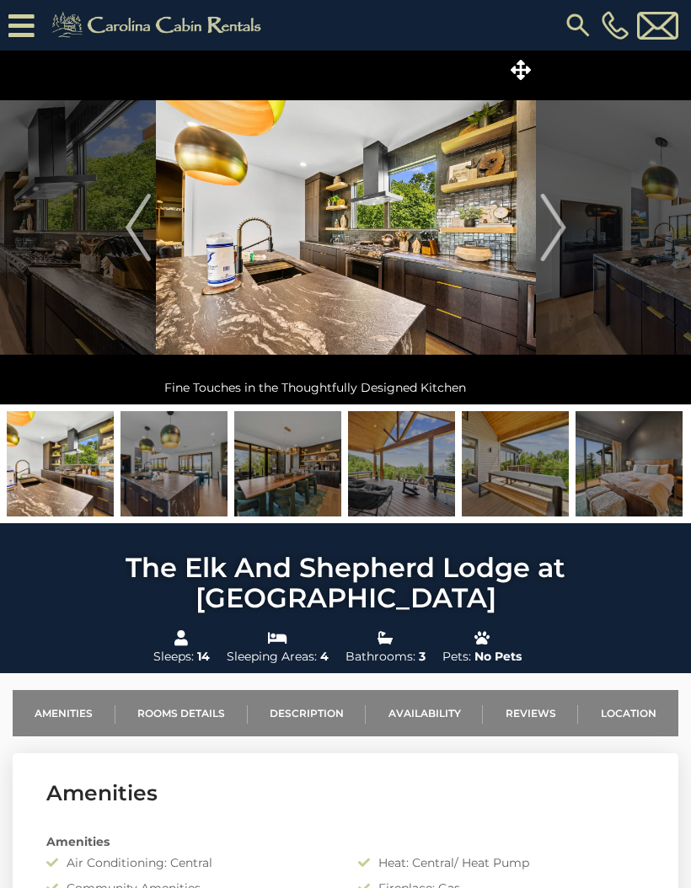
click at [553, 226] on img "Next" at bounding box center [552, 227] width 25 height 67
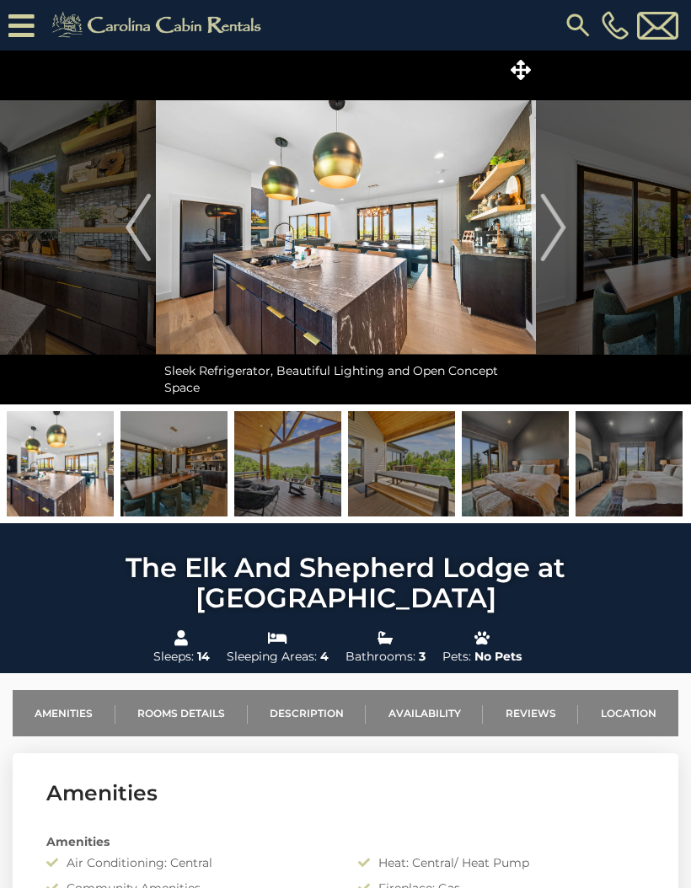
click at [549, 228] on img "Next" at bounding box center [552, 227] width 25 height 67
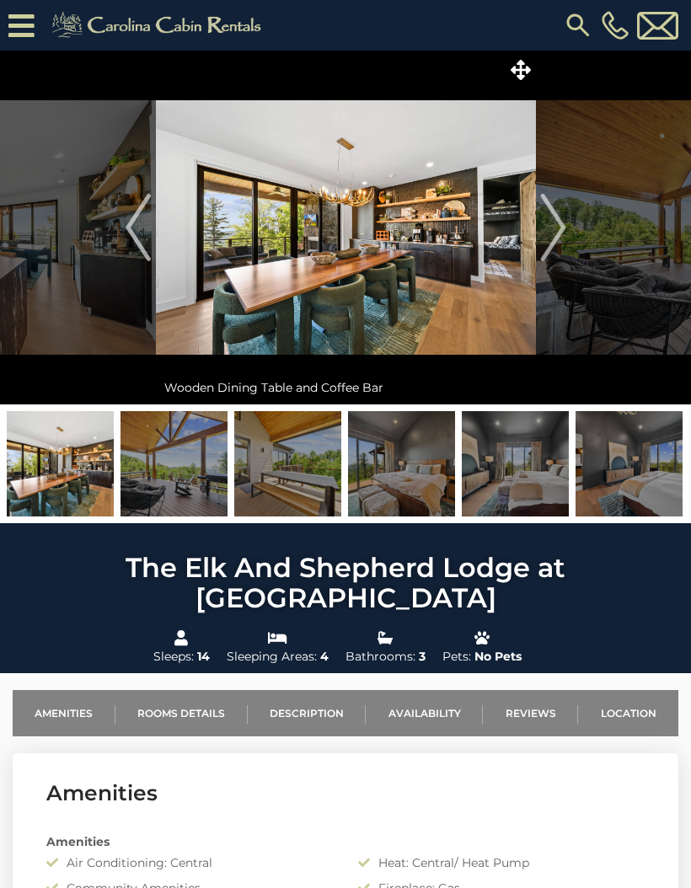
click at [550, 226] on img "Next" at bounding box center [552, 227] width 25 height 67
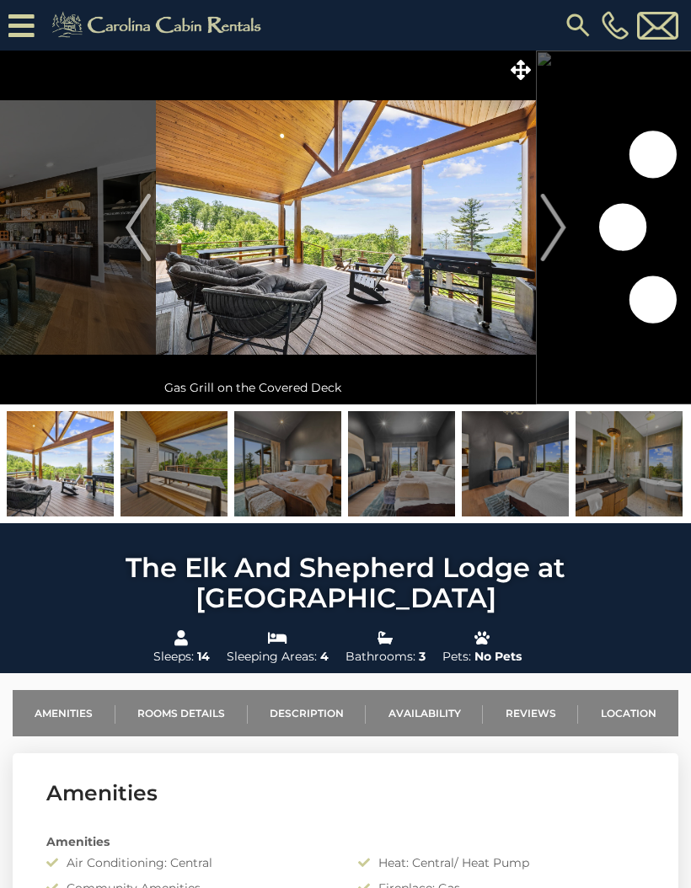
click at [549, 227] on img "Next" at bounding box center [552, 227] width 25 height 67
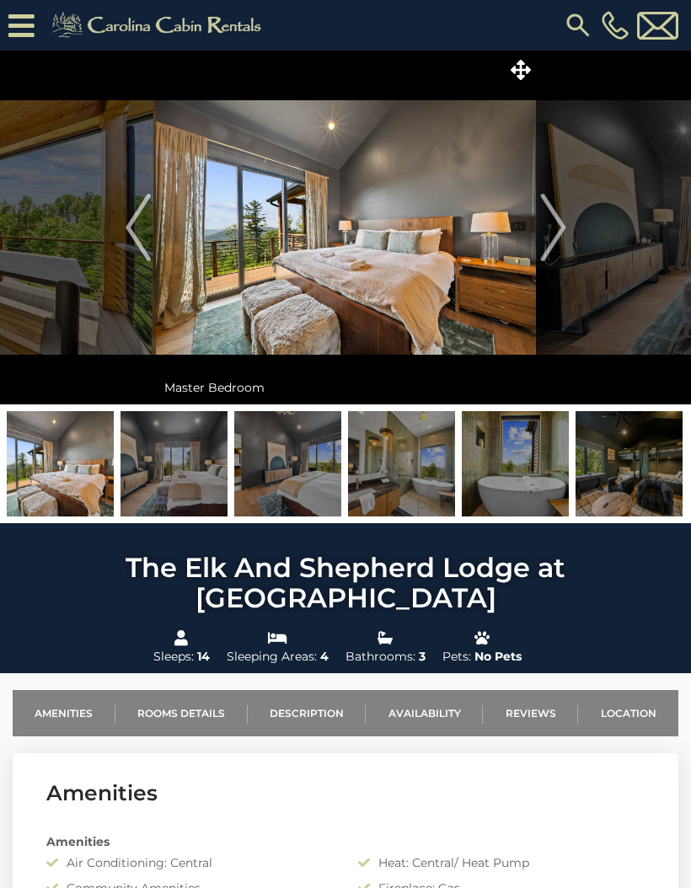
click at [558, 232] on img "Next" at bounding box center [552, 227] width 25 height 67
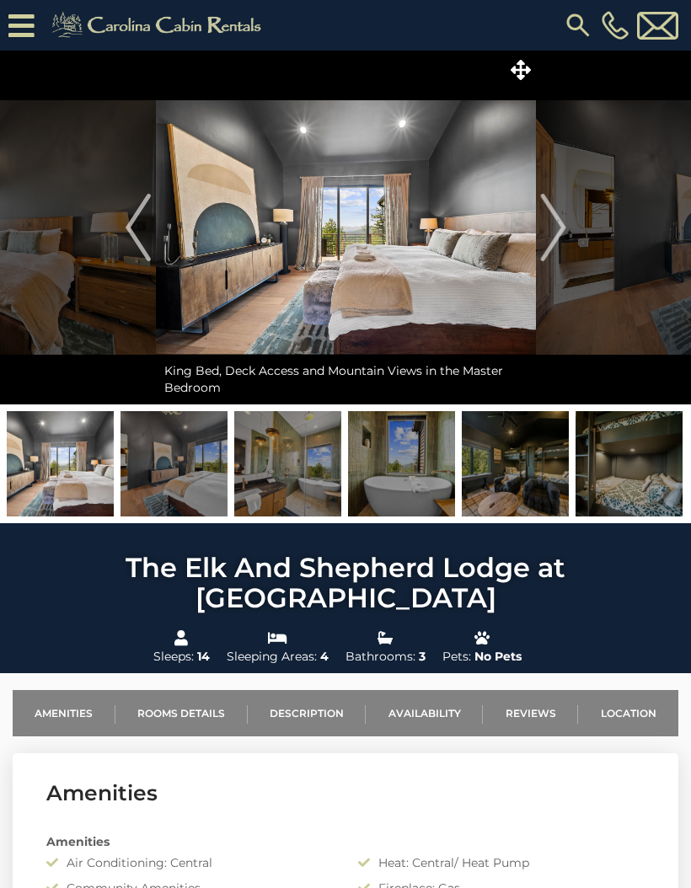
click at [548, 230] on img "Next" at bounding box center [552, 227] width 25 height 67
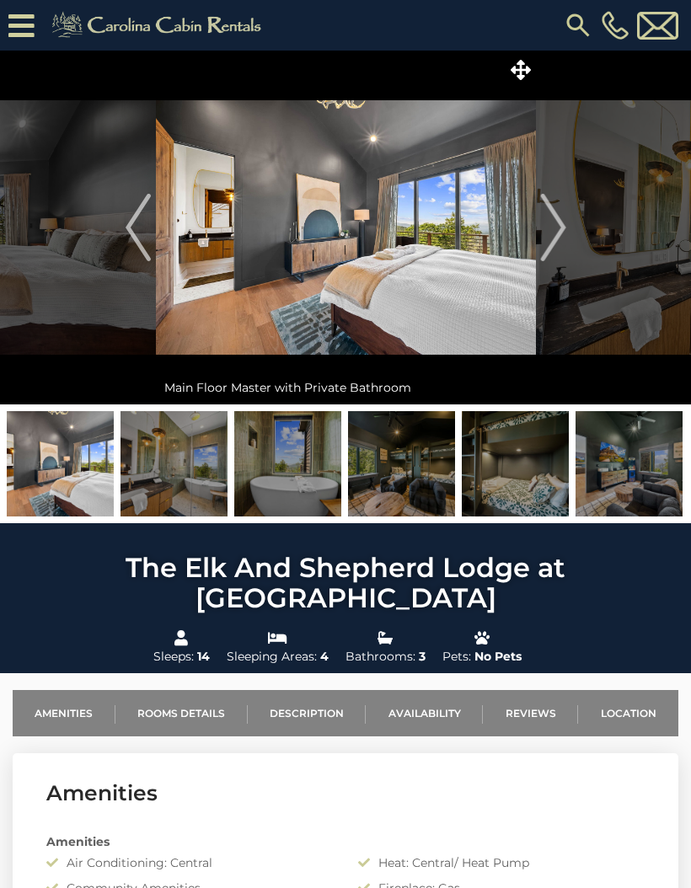
click at [547, 230] on img "Next" at bounding box center [552, 227] width 25 height 67
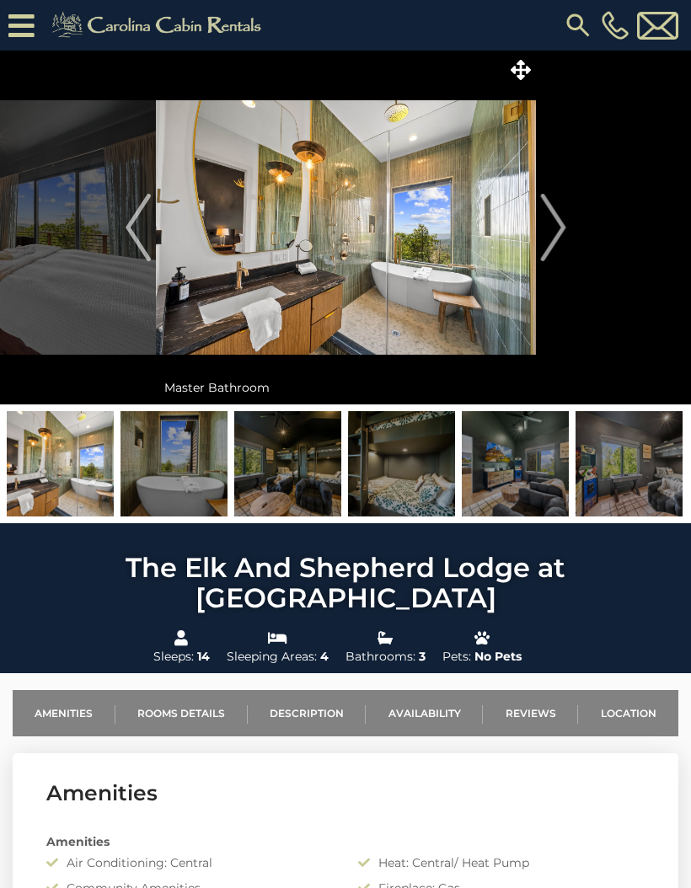
click at [546, 232] on img "Next" at bounding box center [552, 227] width 25 height 67
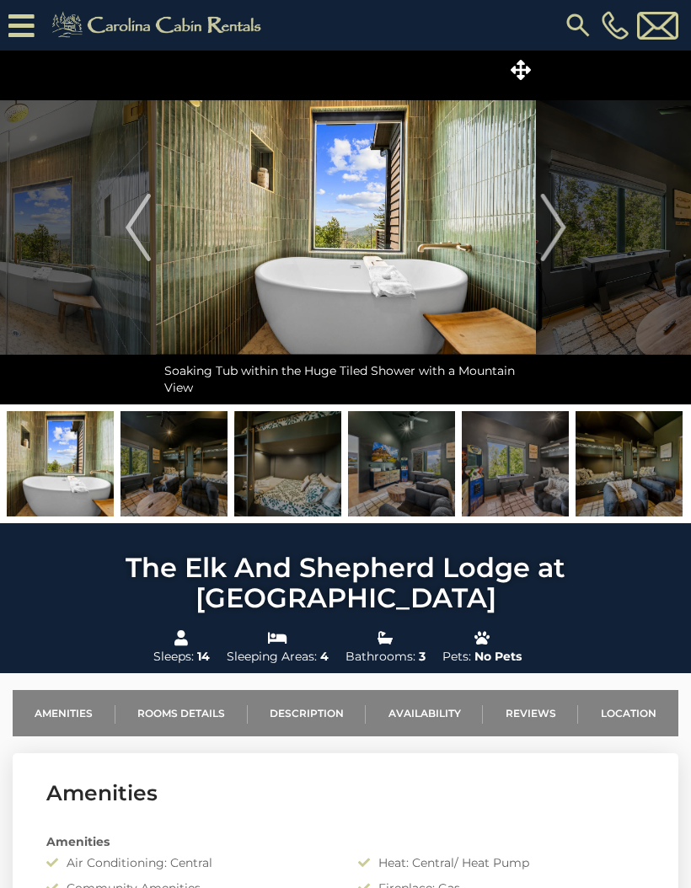
click at [555, 226] on img "Next" at bounding box center [552, 227] width 25 height 67
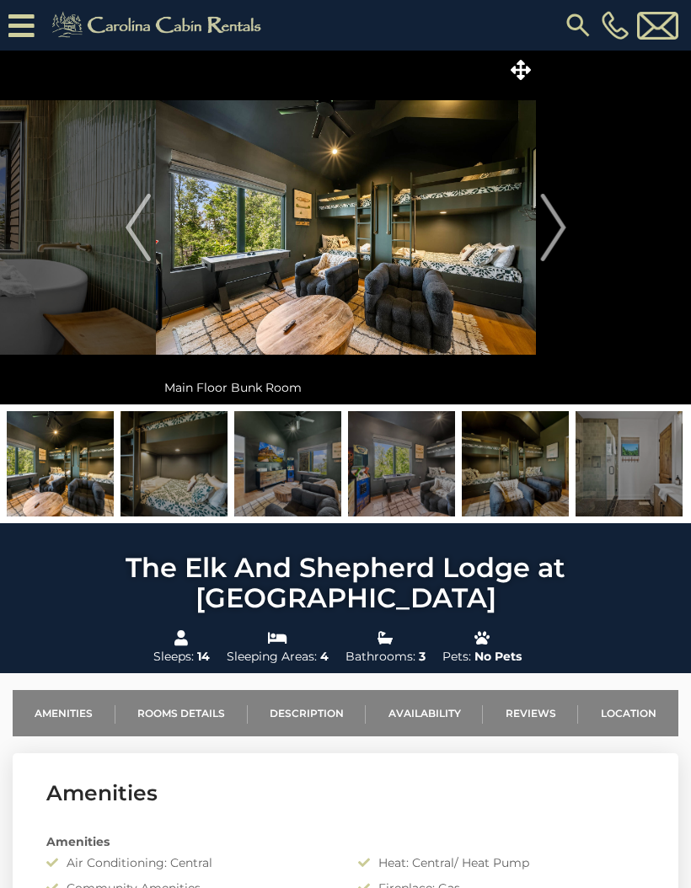
click at [555, 225] on img "Next" at bounding box center [552, 227] width 25 height 67
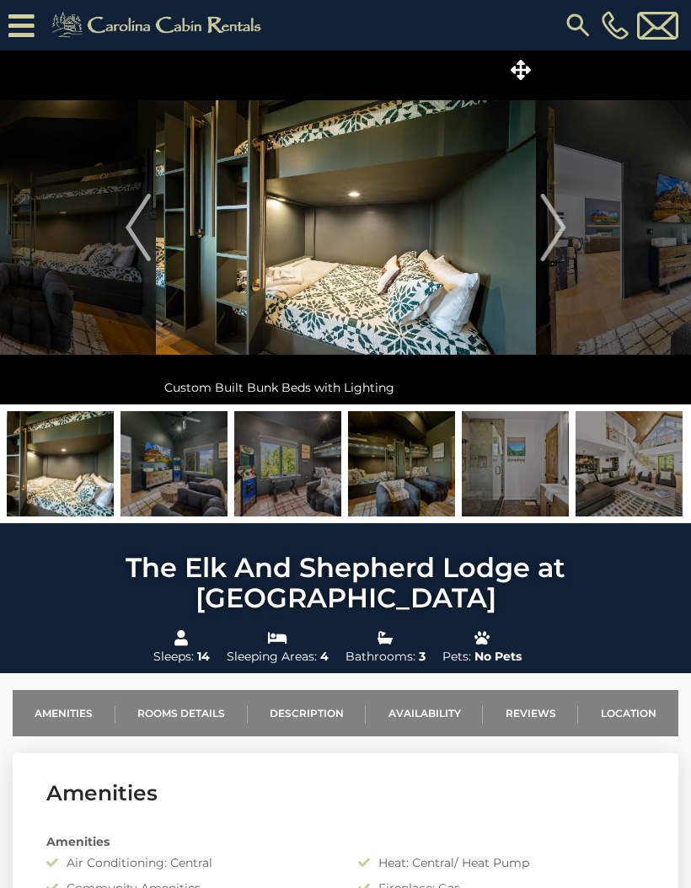
click at [550, 227] on img "Next" at bounding box center [552, 227] width 25 height 67
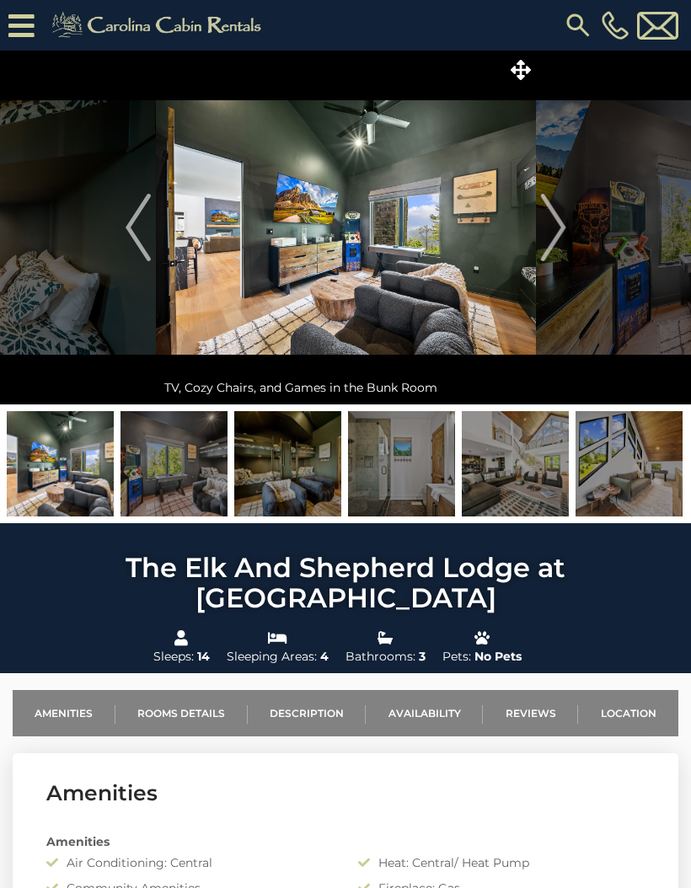
click at [558, 222] on img "Next" at bounding box center [552, 227] width 25 height 67
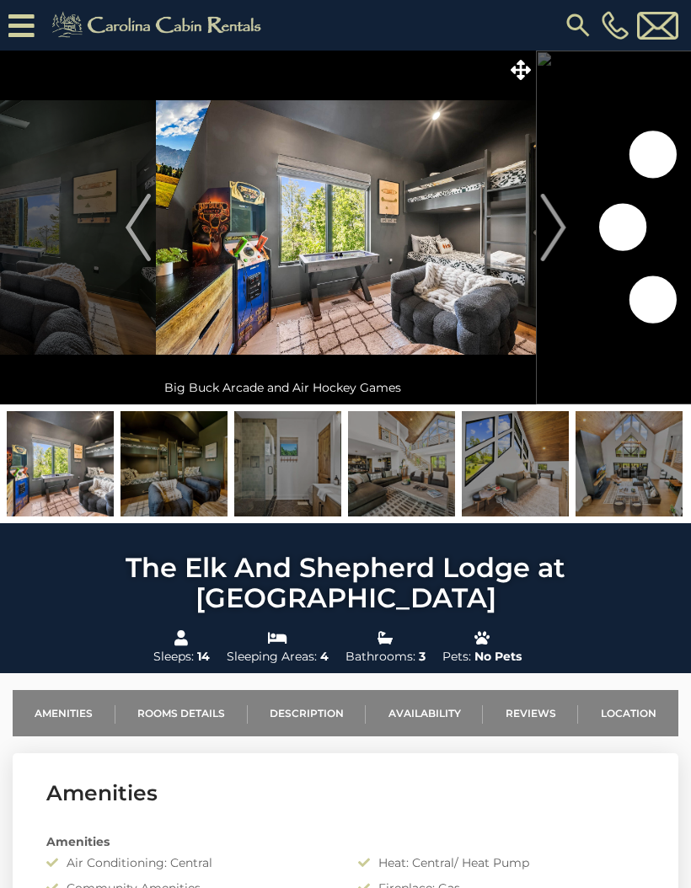
click at [555, 219] on img "Next" at bounding box center [552, 227] width 25 height 67
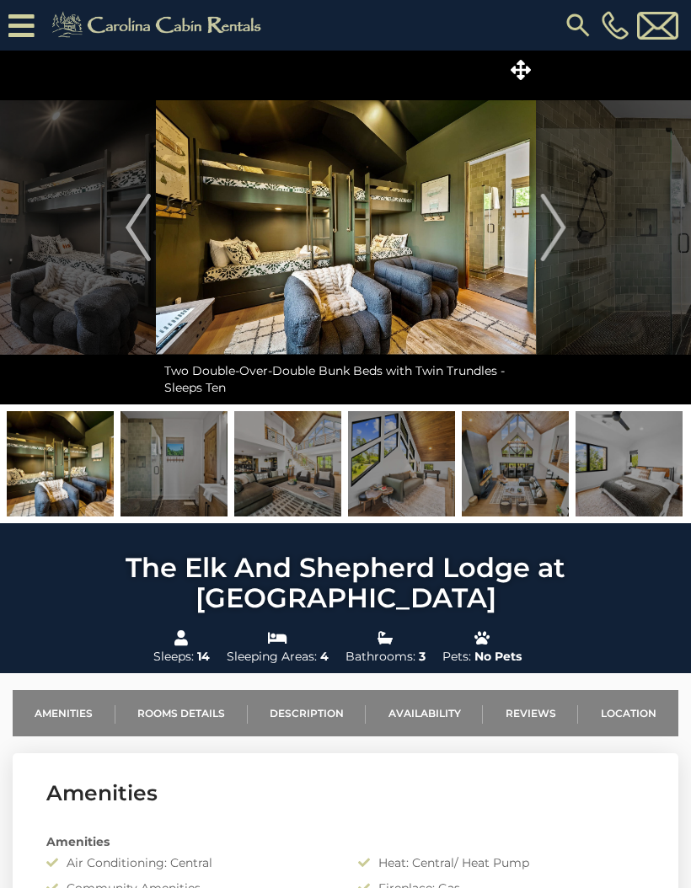
click at [554, 218] on img "Next" at bounding box center [552, 227] width 25 height 67
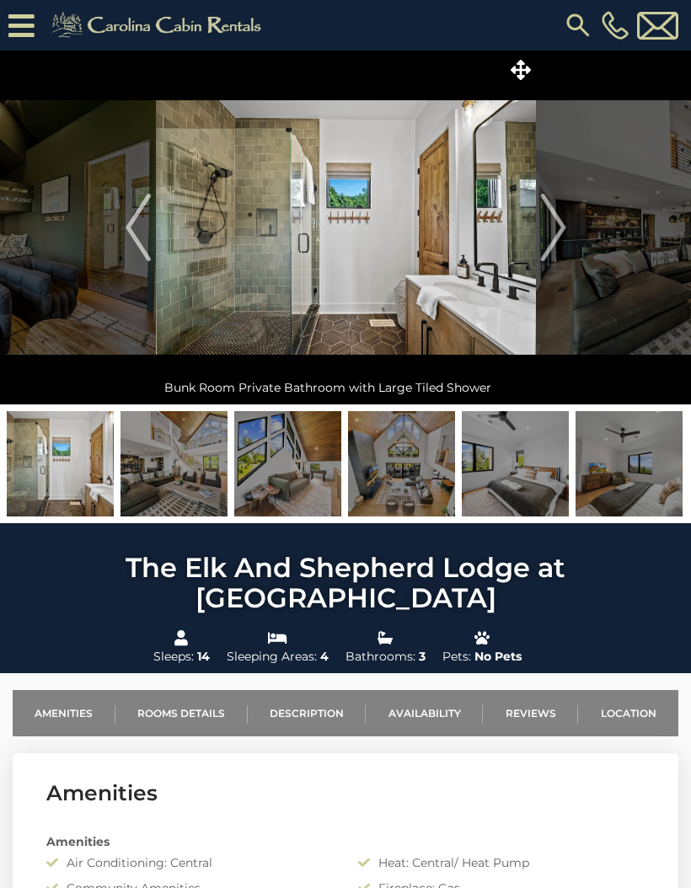
click at [561, 219] on img "Next" at bounding box center [552, 227] width 25 height 67
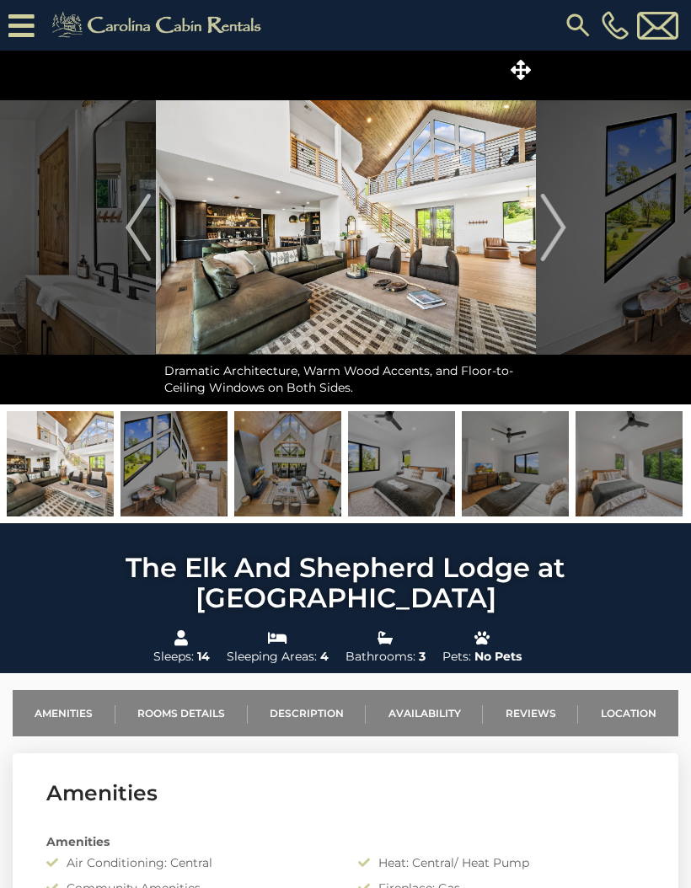
click at [555, 222] on img "Next" at bounding box center [552, 227] width 25 height 67
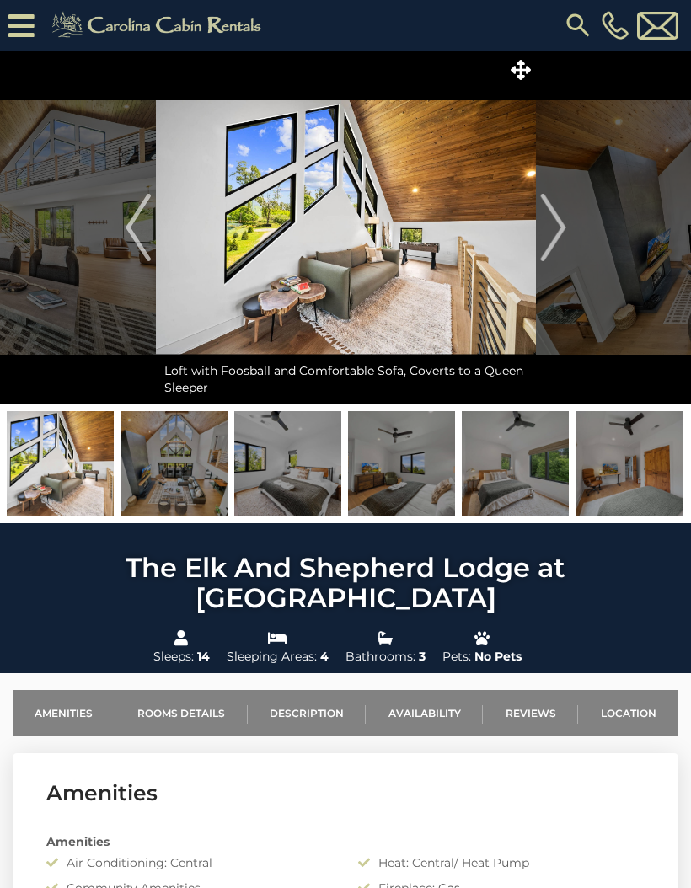
click at [141, 227] on img "Previous" at bounding box center [138, 227] width 25 height 67
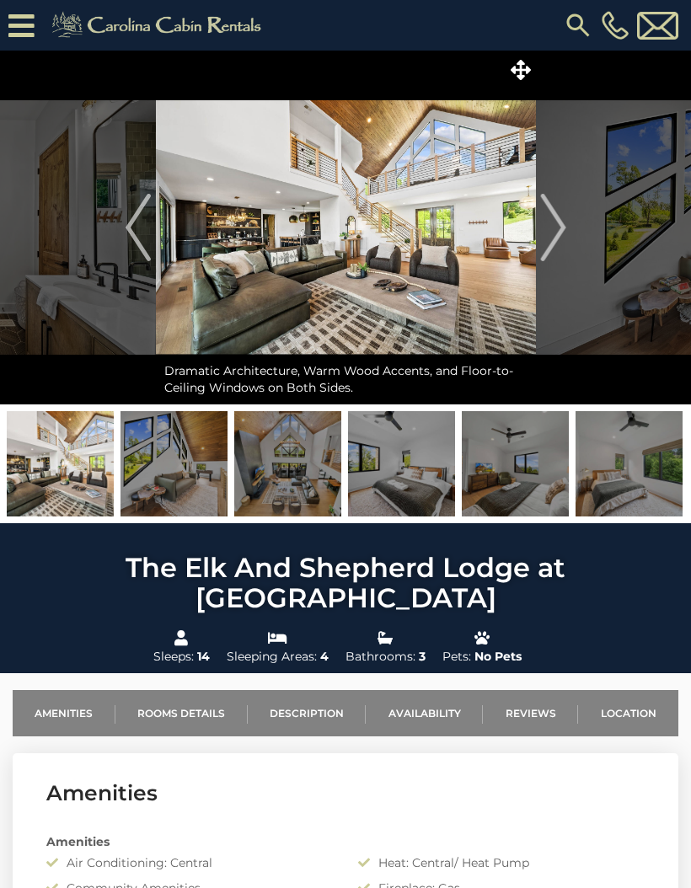
click at [437, 246] on img at bounding box center [346, 228] width 380 height 354
click at [524, 60] on icon at bounding box center [520, 70] width 20 height 20
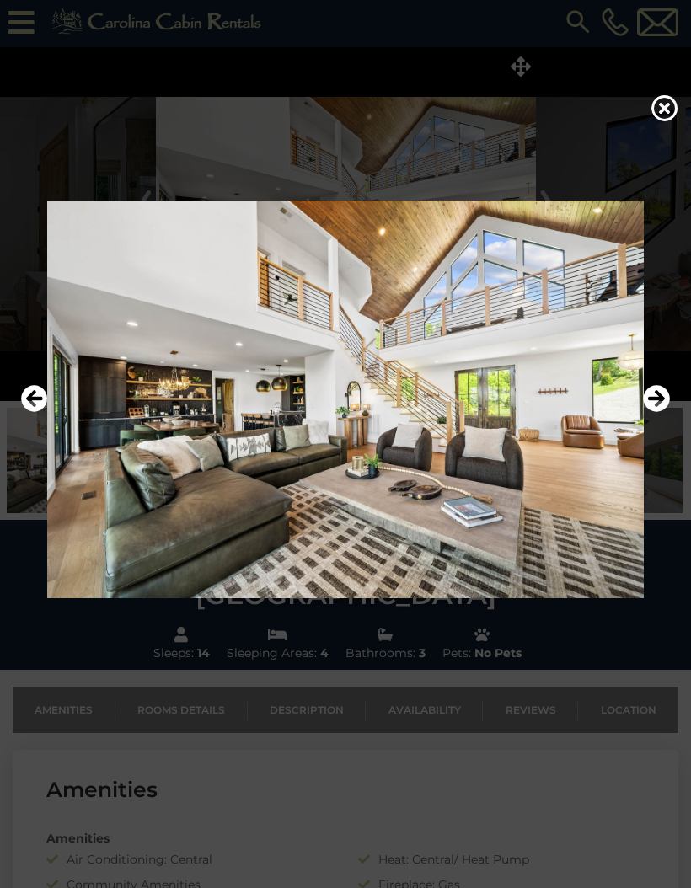
scroll to position [6, 0]
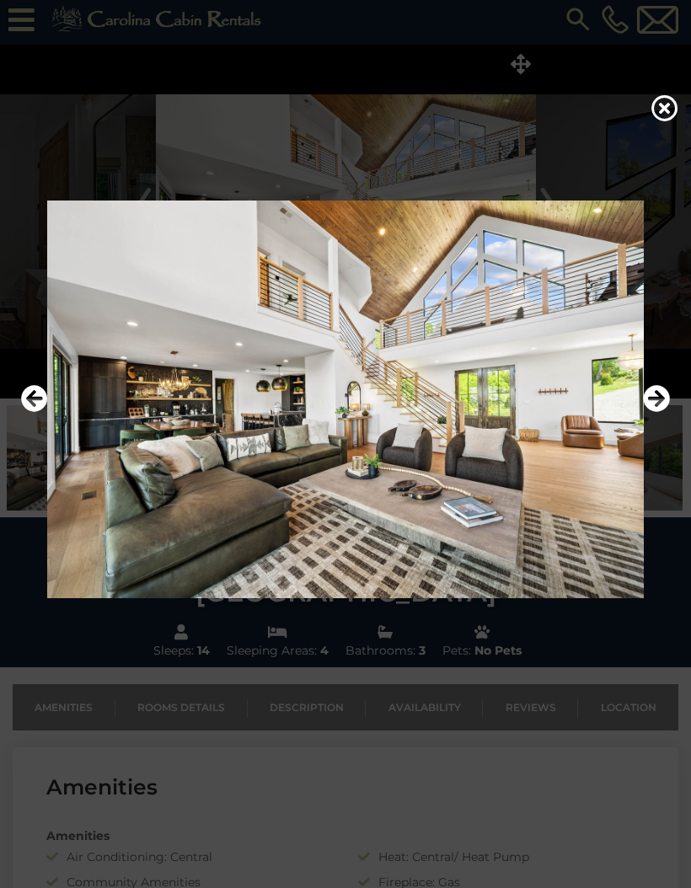
click at [663, 121] on icon at bounding box center [664, 107] width 27 height 27
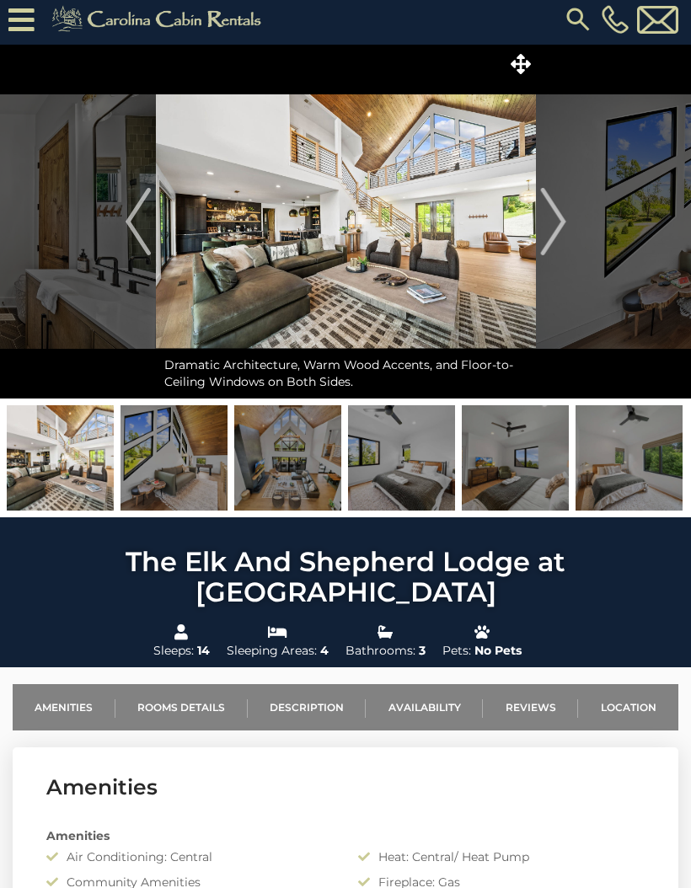
scroll to position [0, 0]
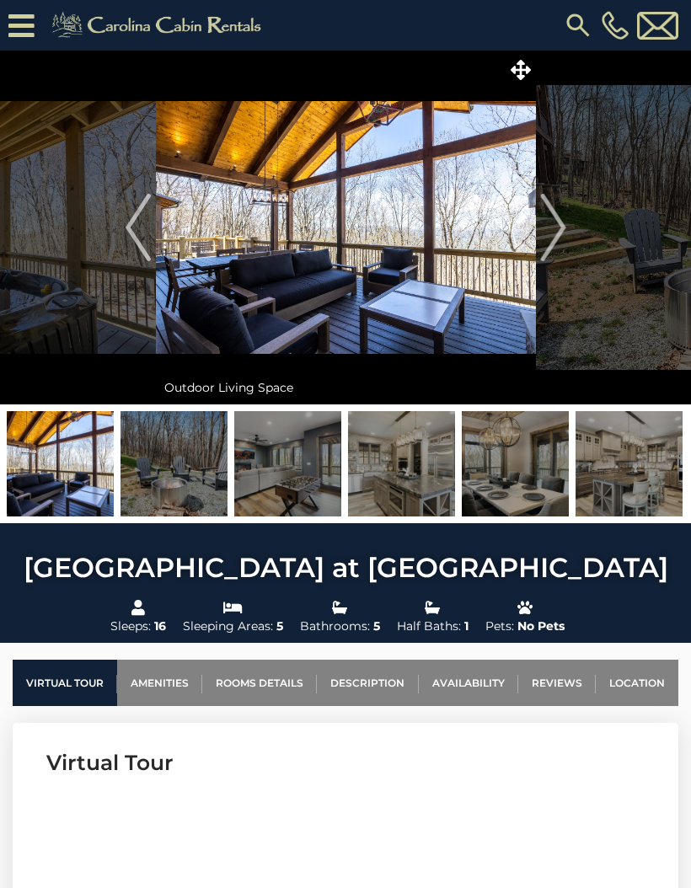
click at [516, 457] on img at bounding box center [515, 463] width 107 height 105
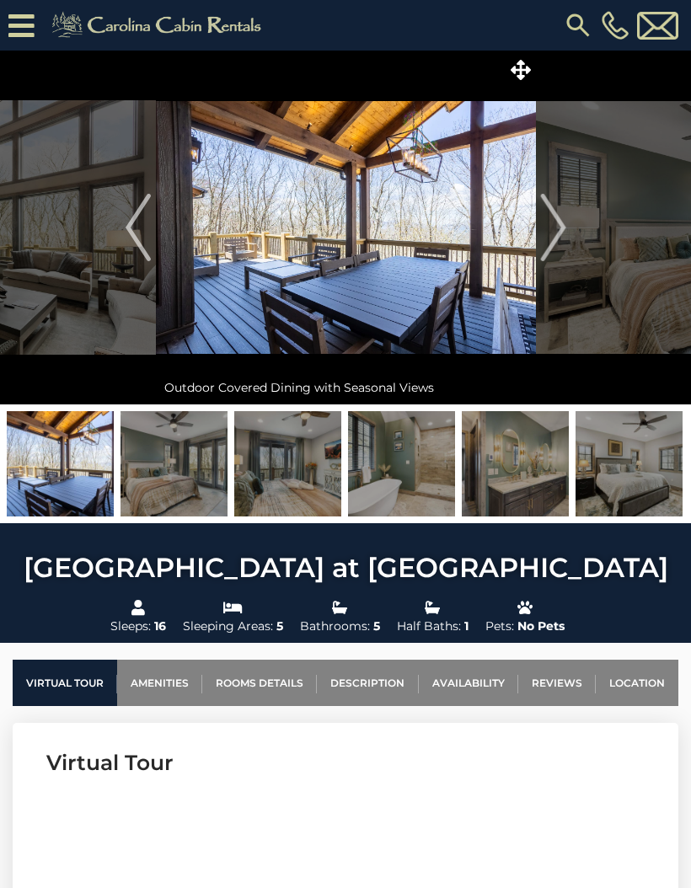
click at [550, 232] on img "Next" at bounding box center [552, 227] width 25 height 67
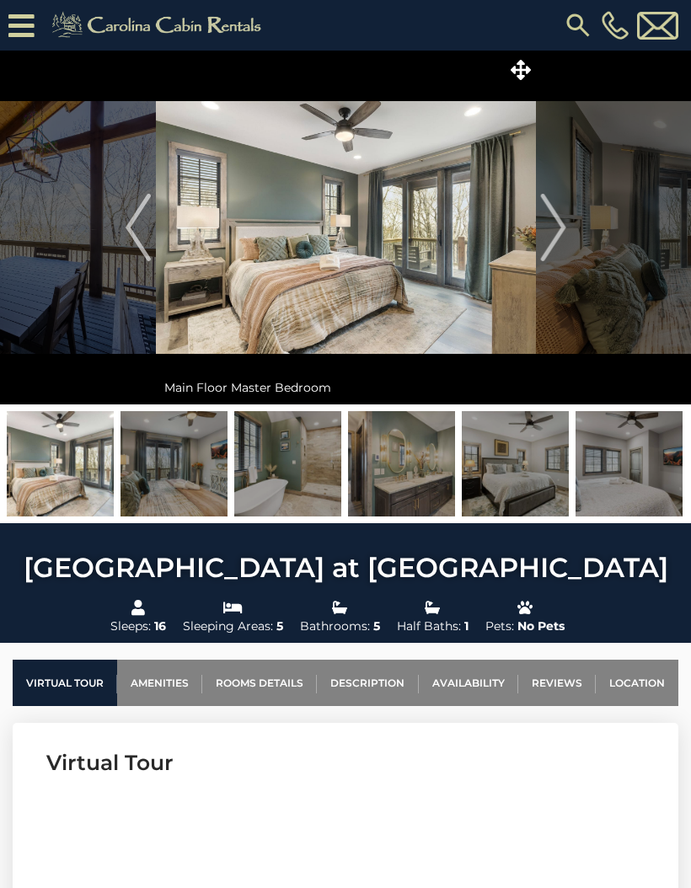
click at [569, 229] on button "Next" at bounding box center [553, 228] width 35 height 354
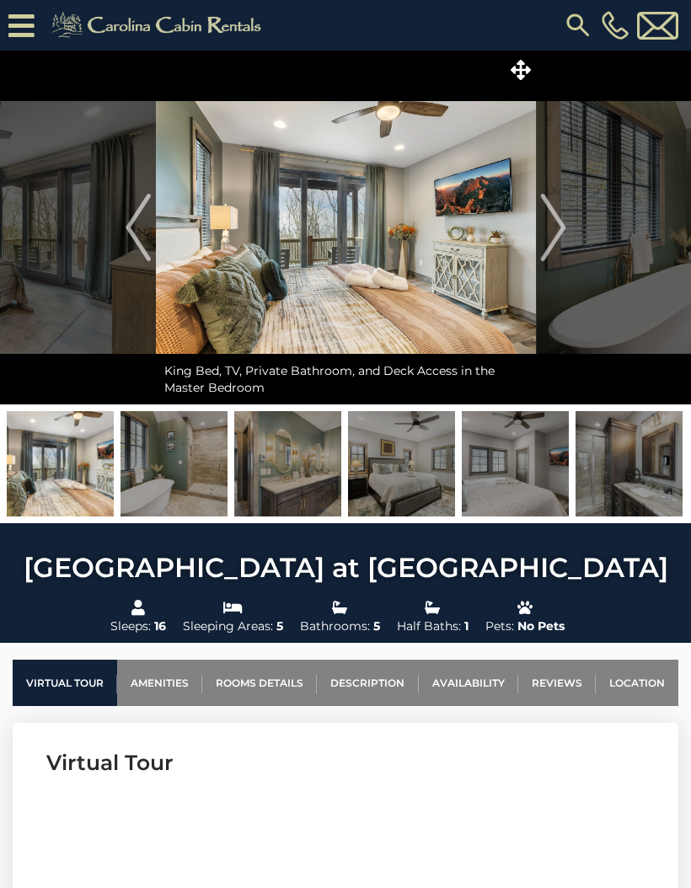
click at [559, 232] on img "Next" at bounding box center [552, 227] width 25 height 67
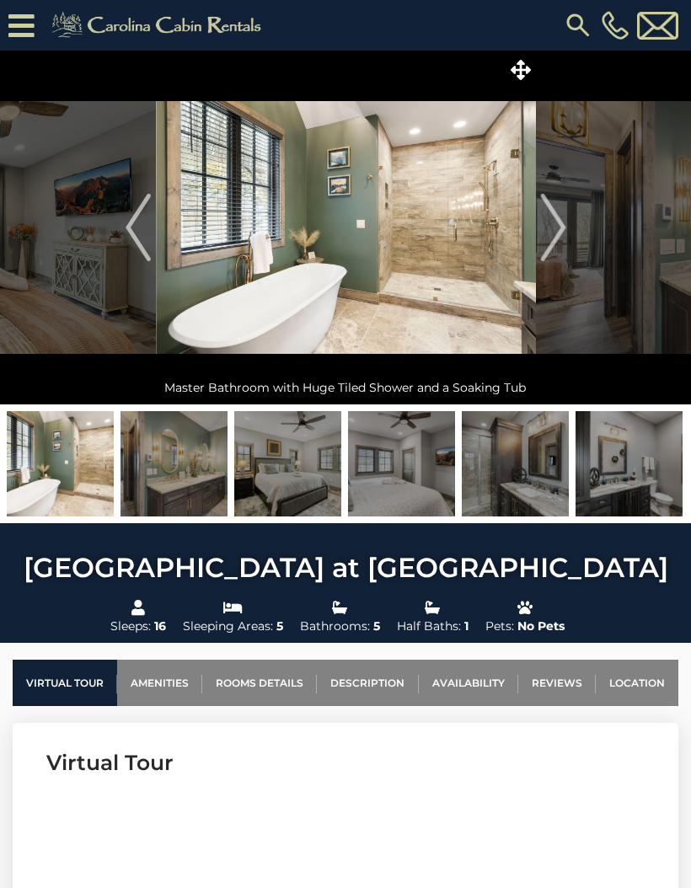
click at [553, 237] on img "Next" at bounding box center [552, 227] width 25 height 67
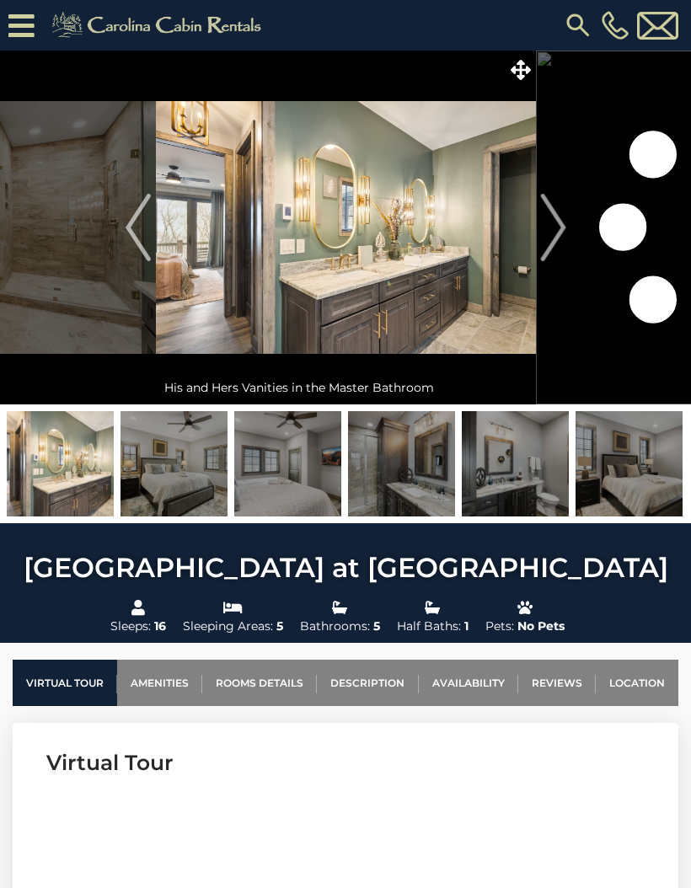
click at [557, 238] on img "Next" at bounding box center [552, 227] width 25 height 67
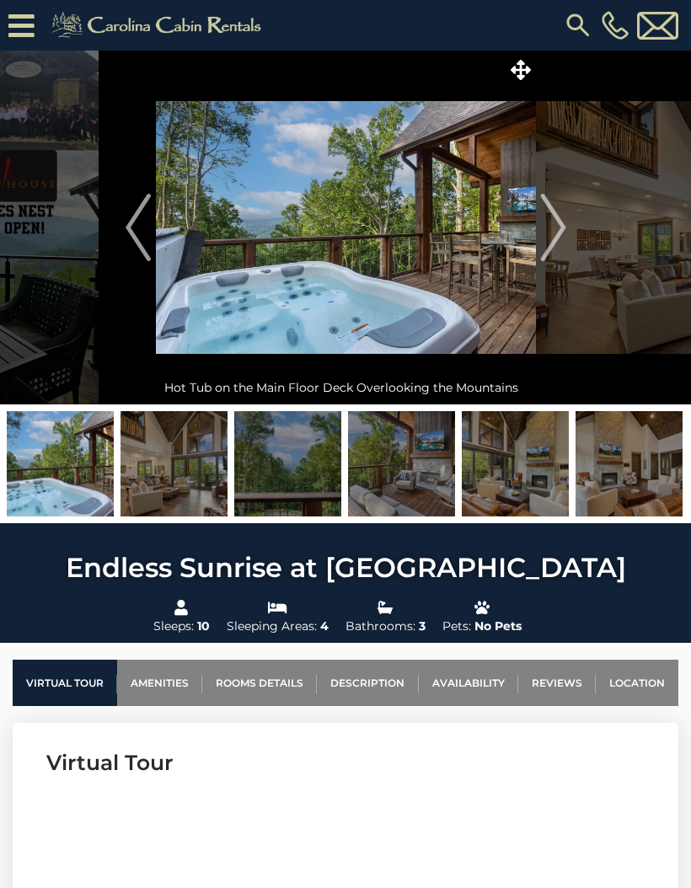
click at [521, 469] on img at bounding box center [515, 463] width 107 height 105
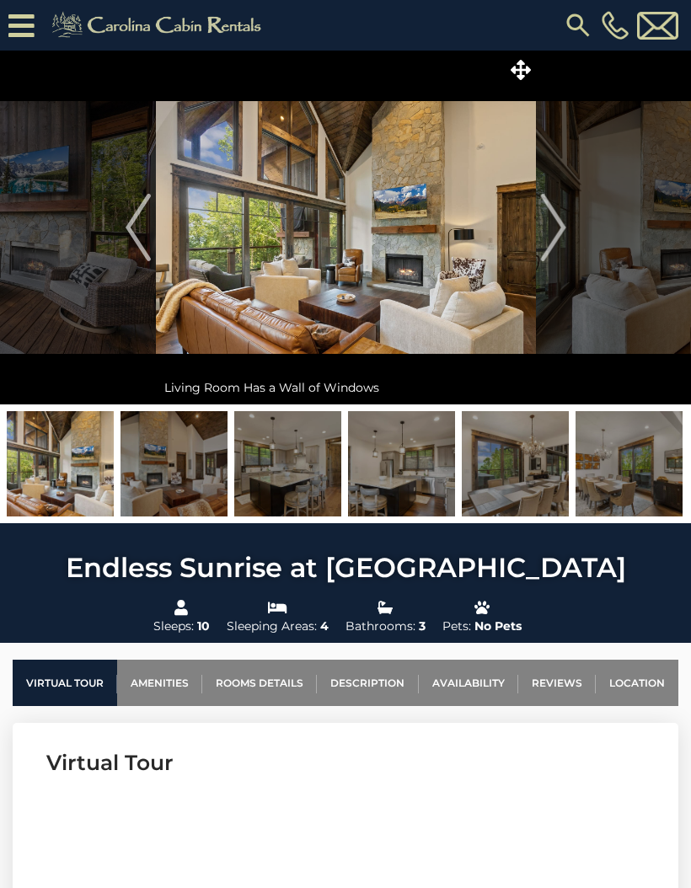
click at [501, 462] on img at bounding box center [515, 463] width 107 height 105
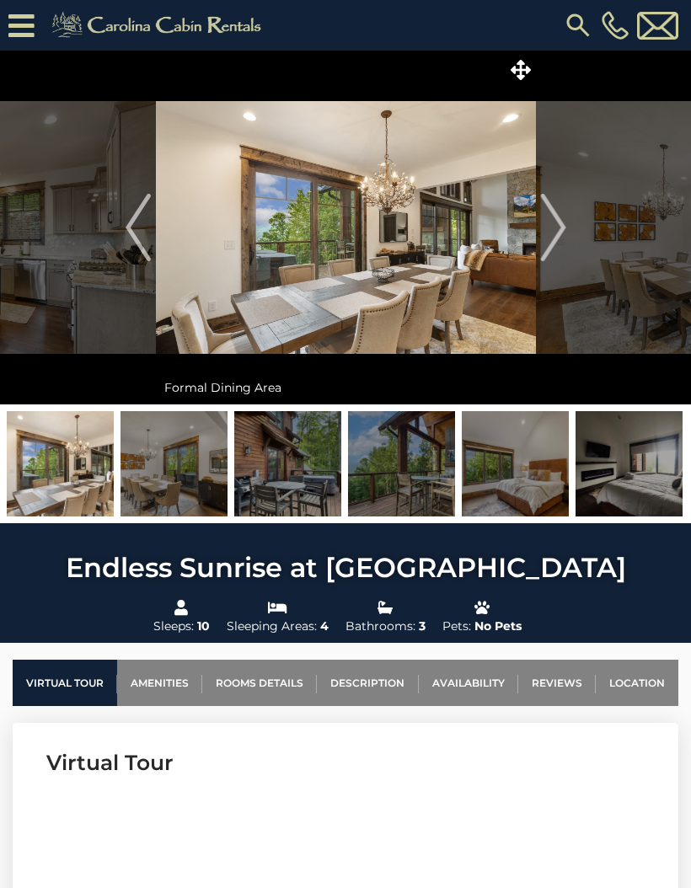
click at [523, 485] on img at bounding box center [515, 463] width 107 height 105
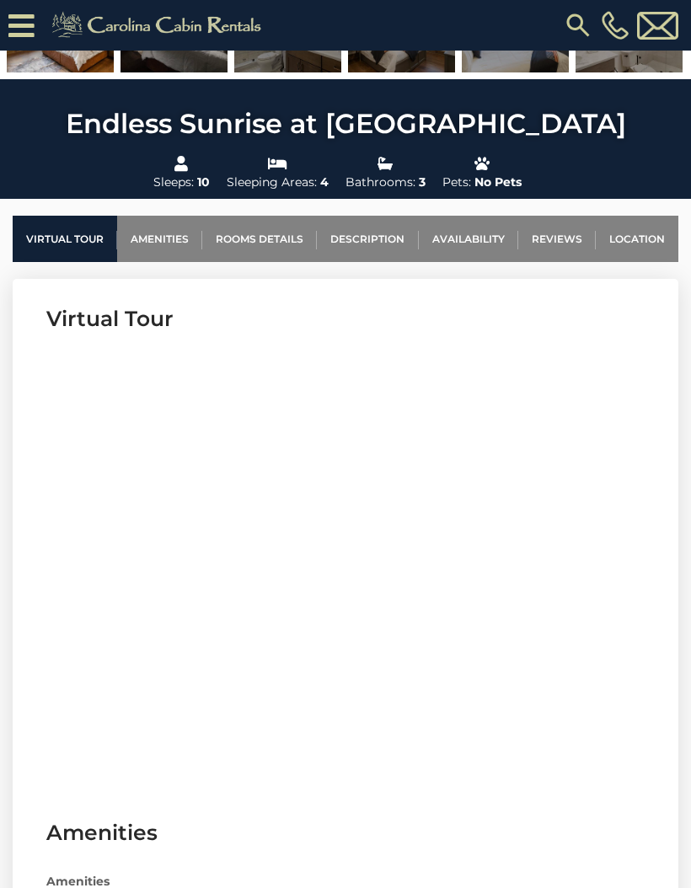
scroll to position [478, 0]
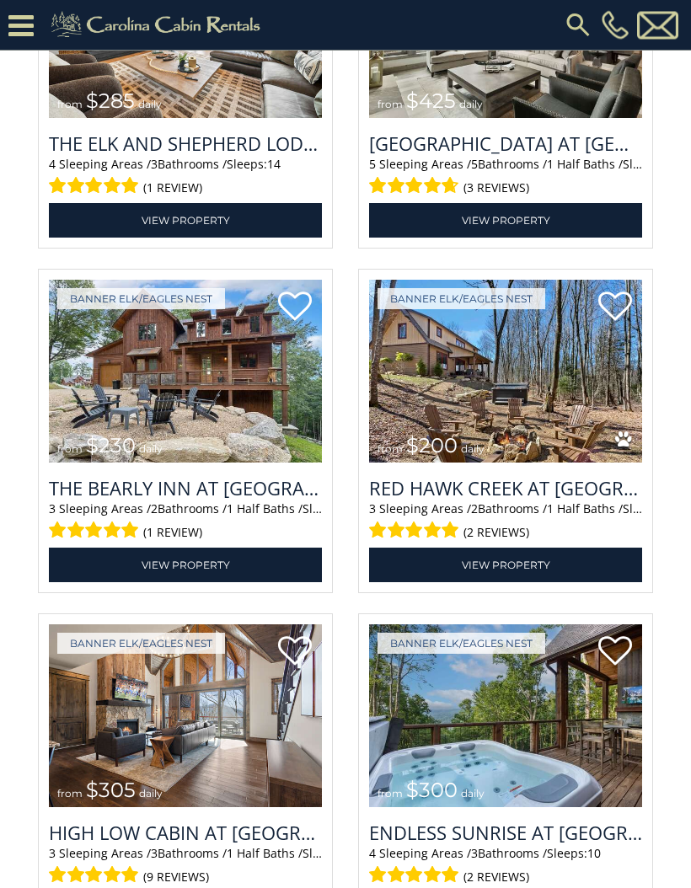
scroll to position [2242, 0]
click at [527, 455] on img at bounding box center [505, 371] width 273 height 183
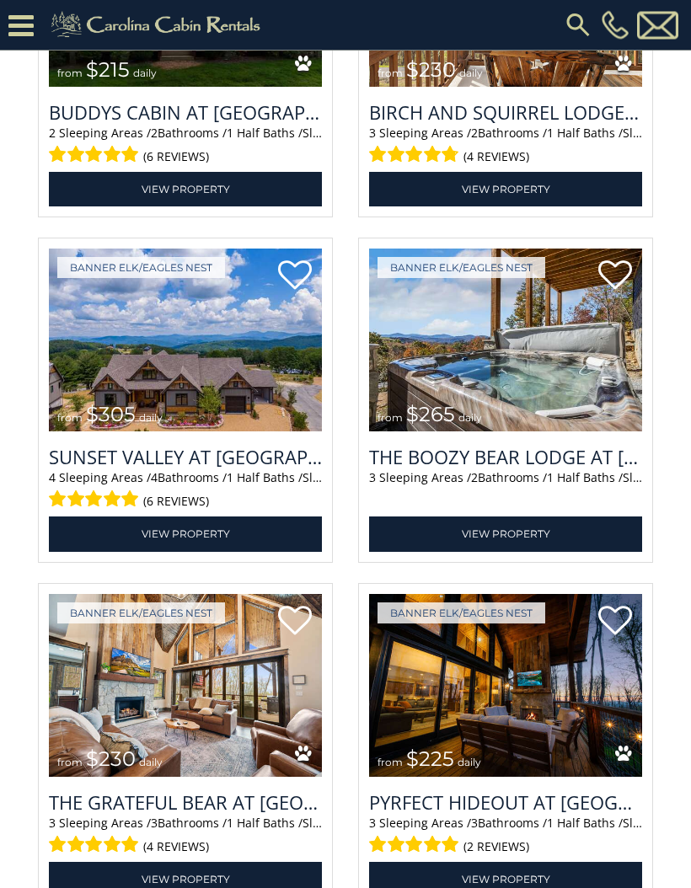
scroll to position [3999, 0]
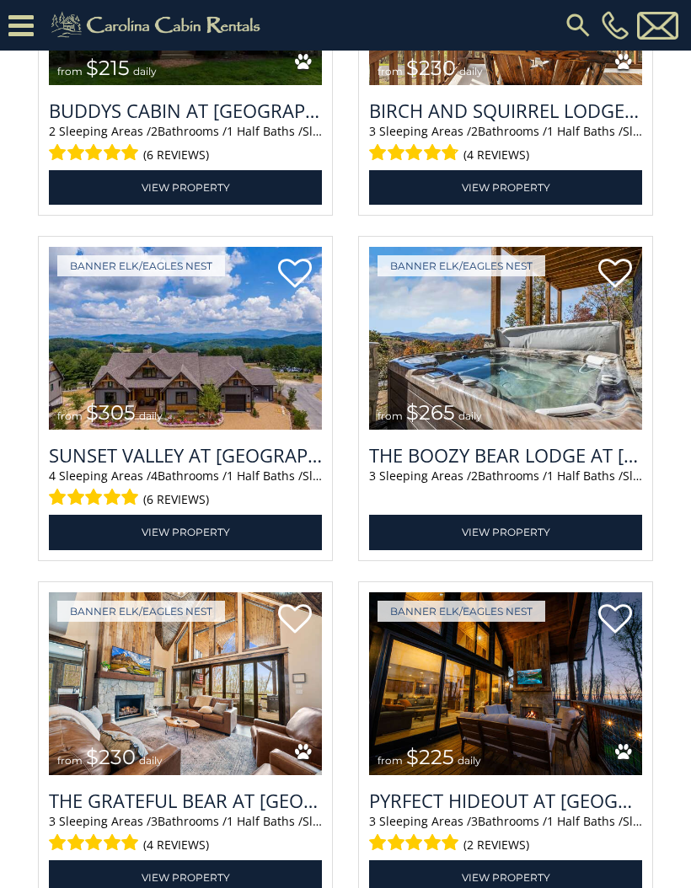
click at [245, 468] on h3 "Sunset Valley at Eagles Nest" at bounding box center [185, 454] width 273 height 25
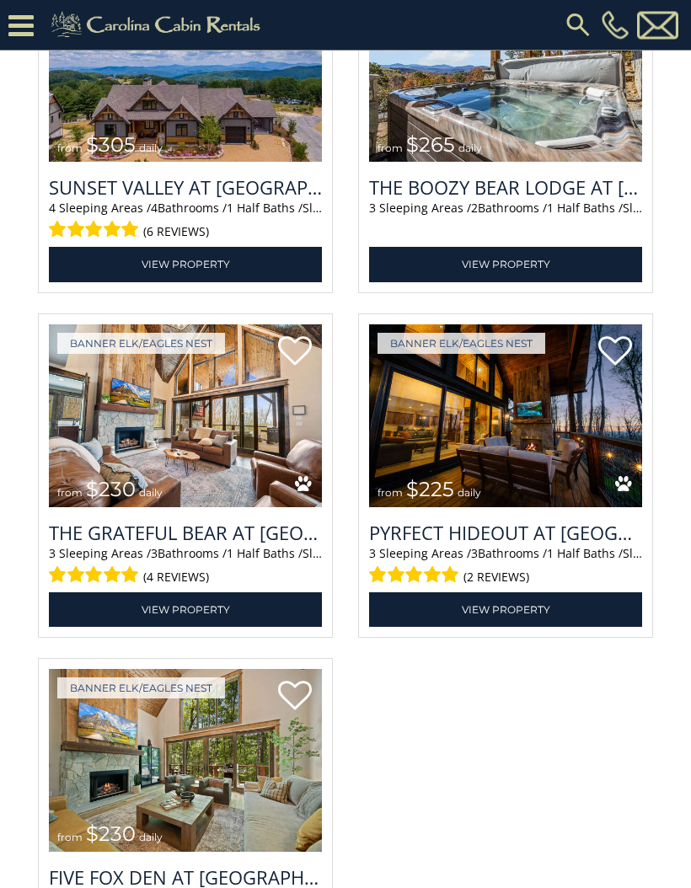
scroll to position [4267, 0]
click at [209, 627] on link "View Property" at bounding box center [185, 609] width 273 height 35
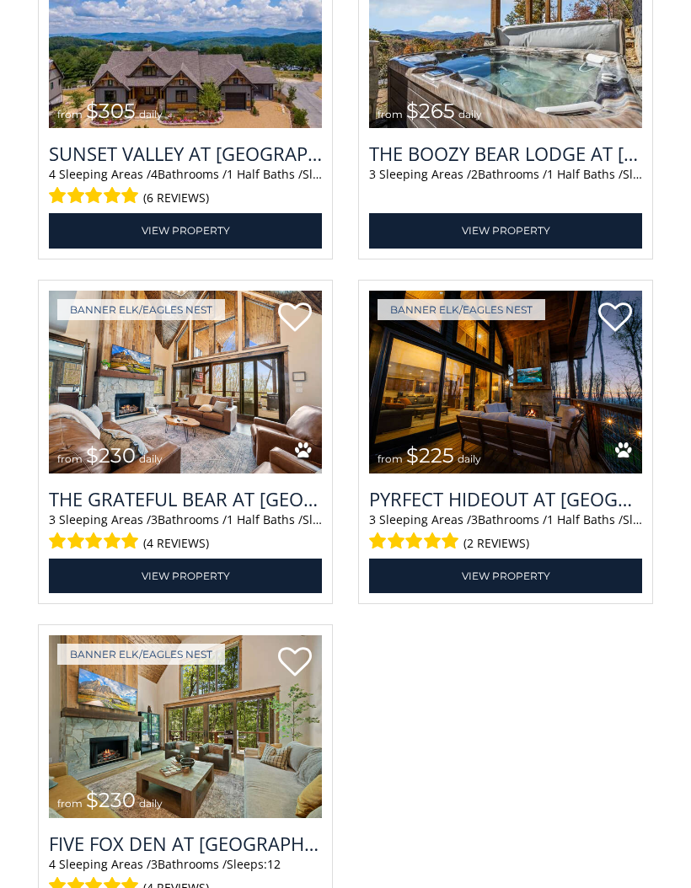
scroll to position [4328, 0]
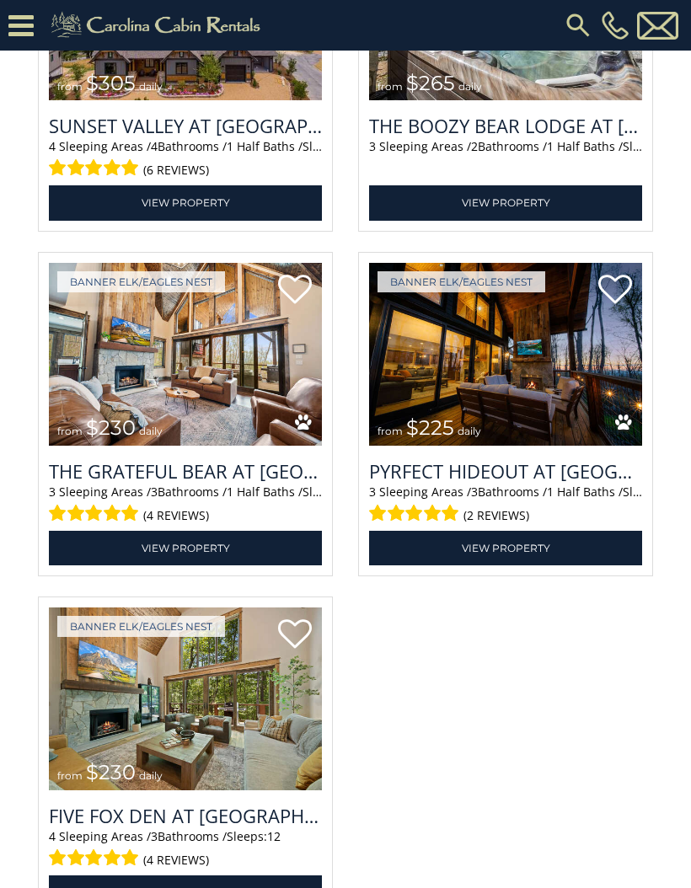
click at [542, 422] on img at bounding box center [505, 354] width 273 height 183
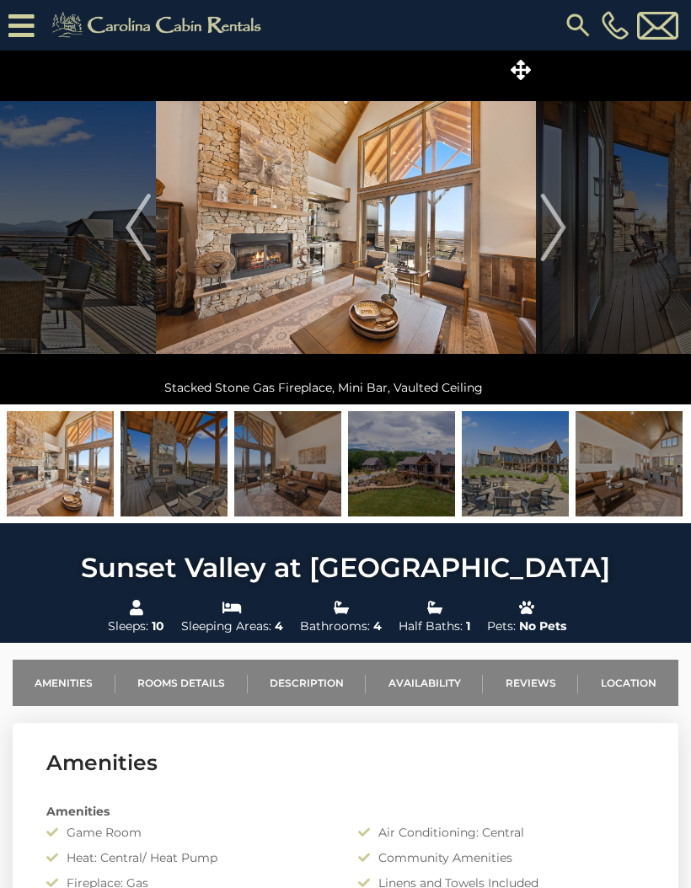
click at [633, 467] on img at bounding box center [628, 463] width 107 height 105
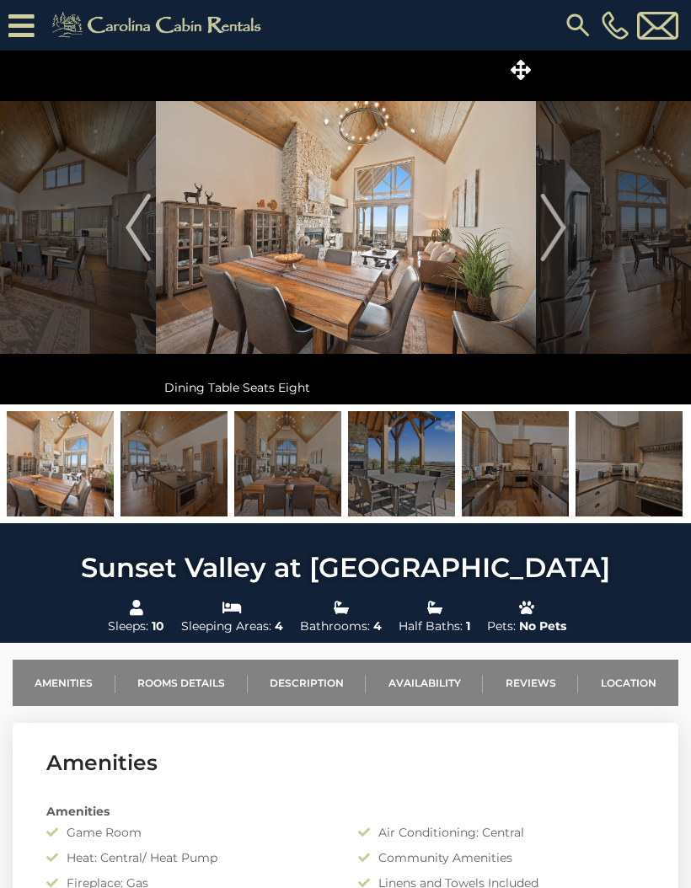
click at [639, 479] on img at bounding box center [628, 463] width 107 height 105
